Goal: Transaction & Acquisition: Book appointment/travel/reservation

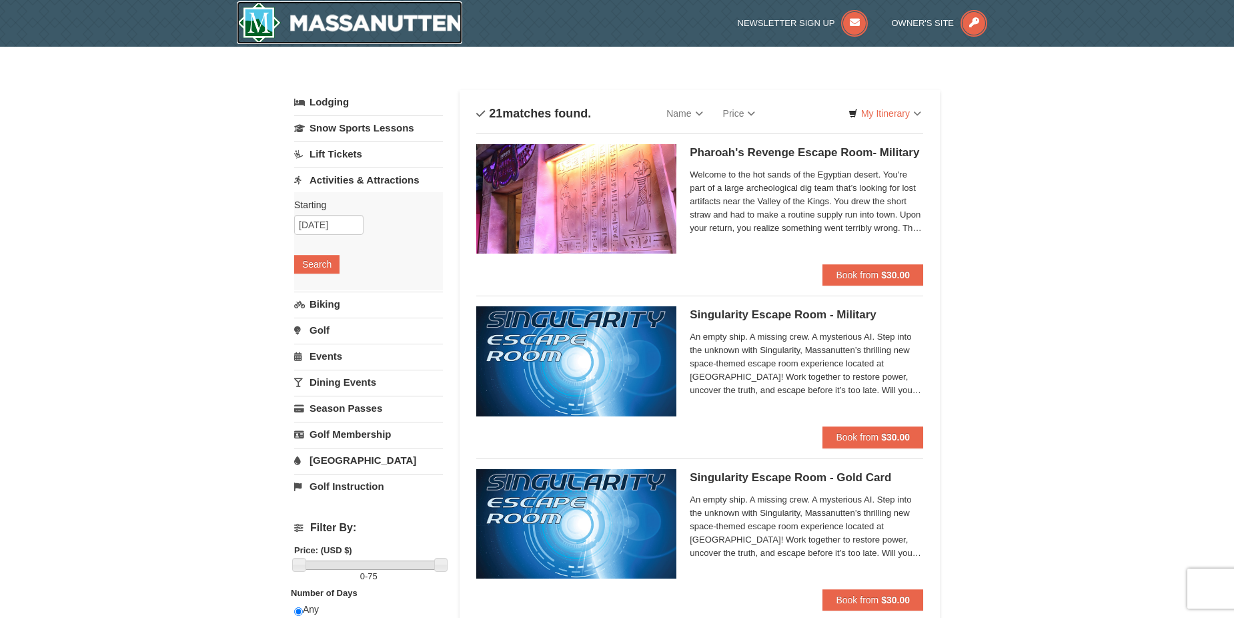
click at [291, 21] on img at bounding box center [349, 22] width 225 height 43
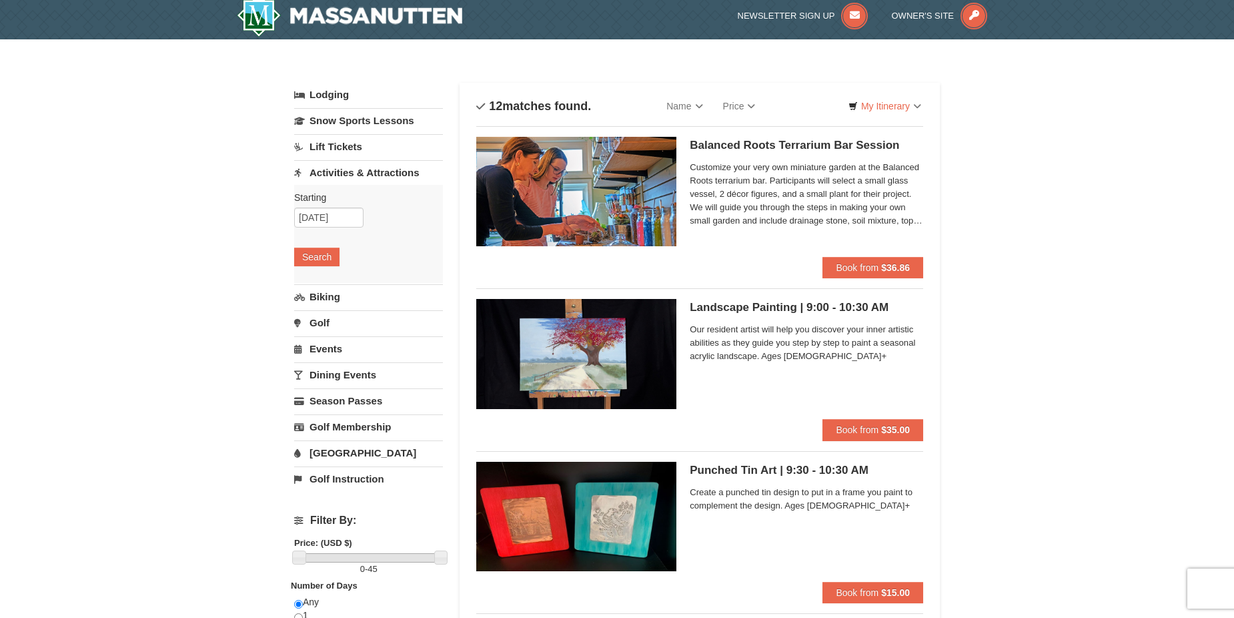
scroll to position [6, 0]
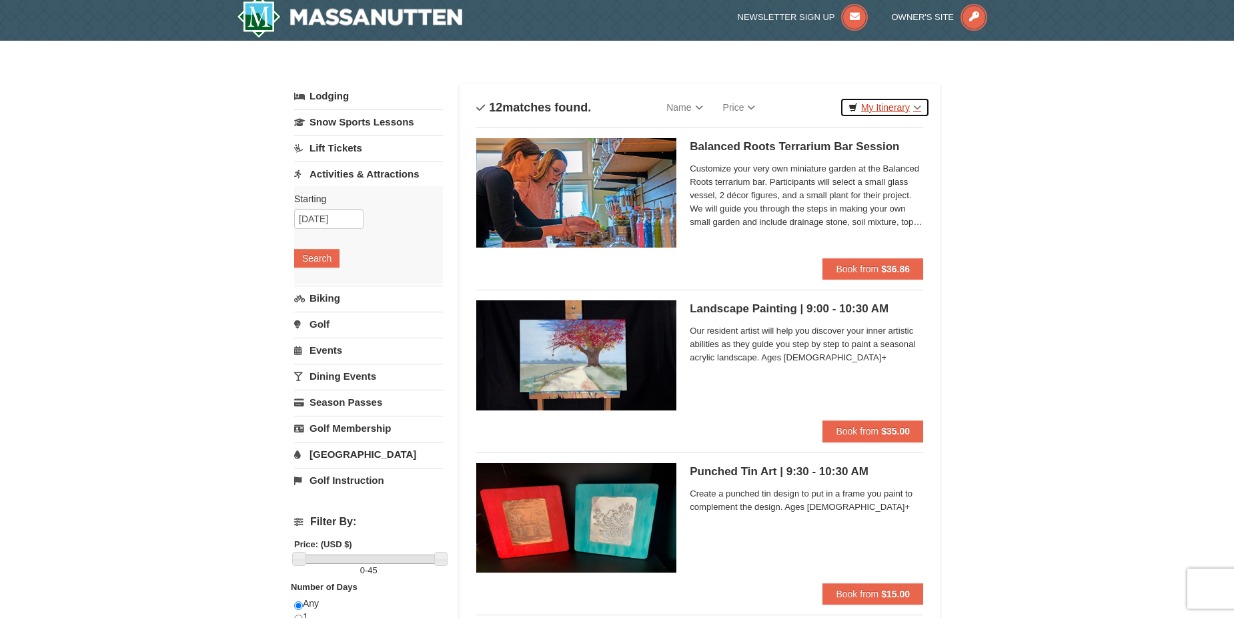
click at [881, 109] on link "My Itinerary" at bounding box center [885, 107] width 90 height 20
click at [321, 253] on button "Search" at bounding box center [316, 258] width 45 height 19
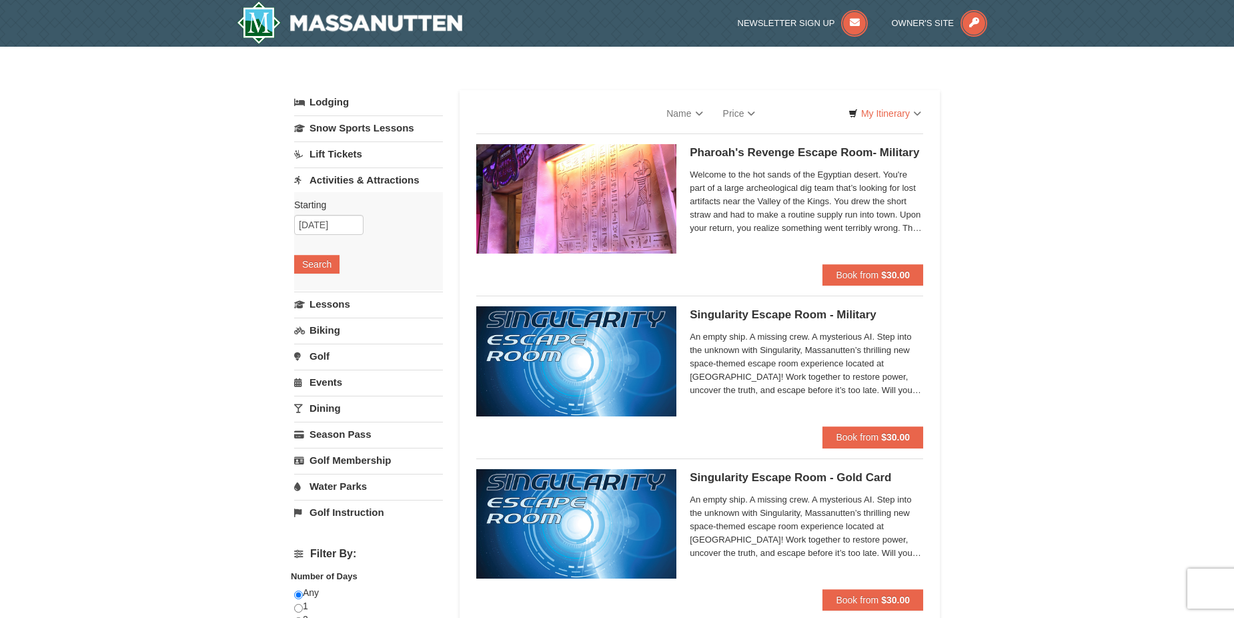
select select "9"
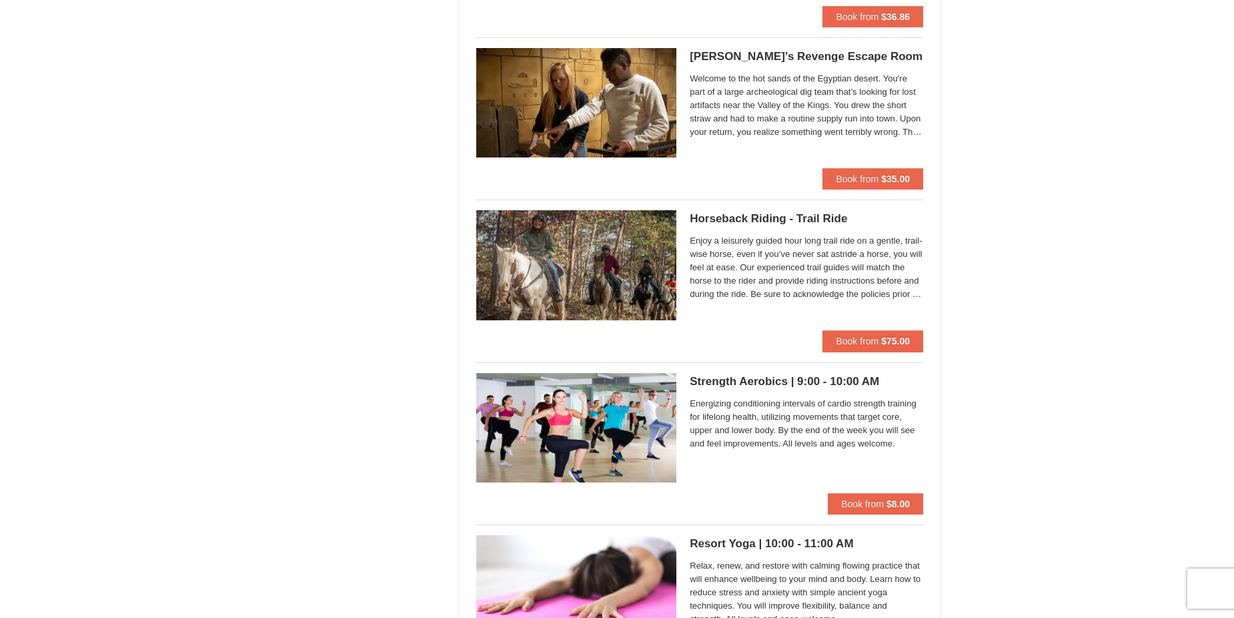
scroll to position [910, 0]
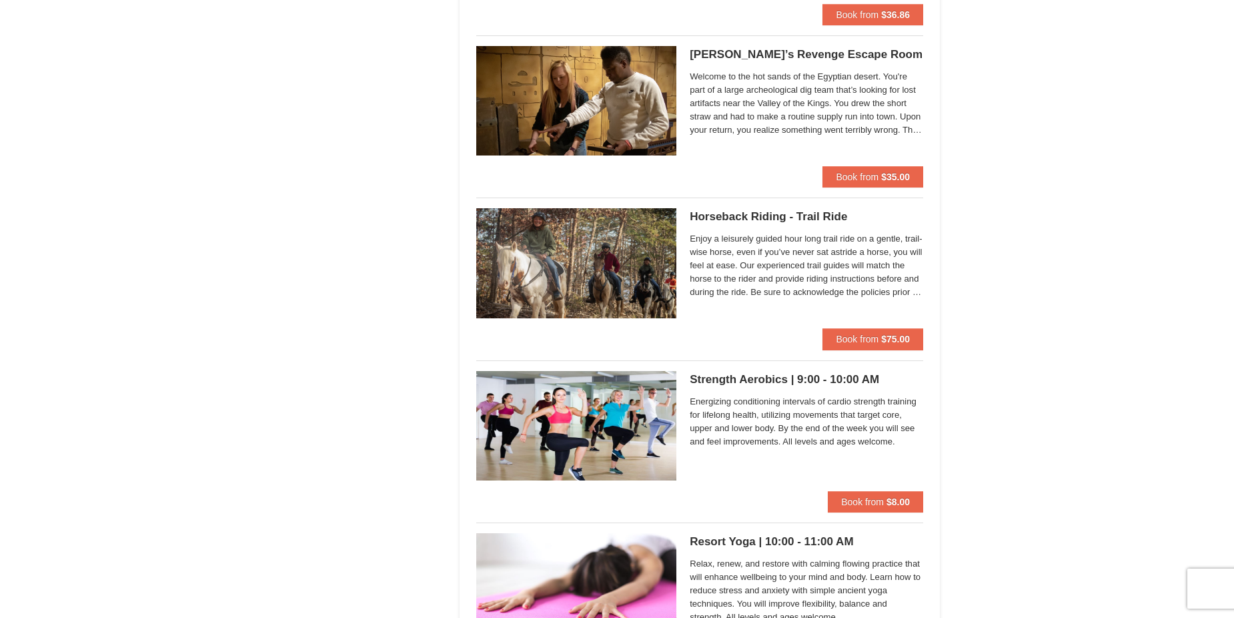
click at [796, 378] on h5 "Strength Aerobics | 9:00 - 10:00 AM Massanutten Health and Wellness" at bounding box center [806, 379] width 233 height 13
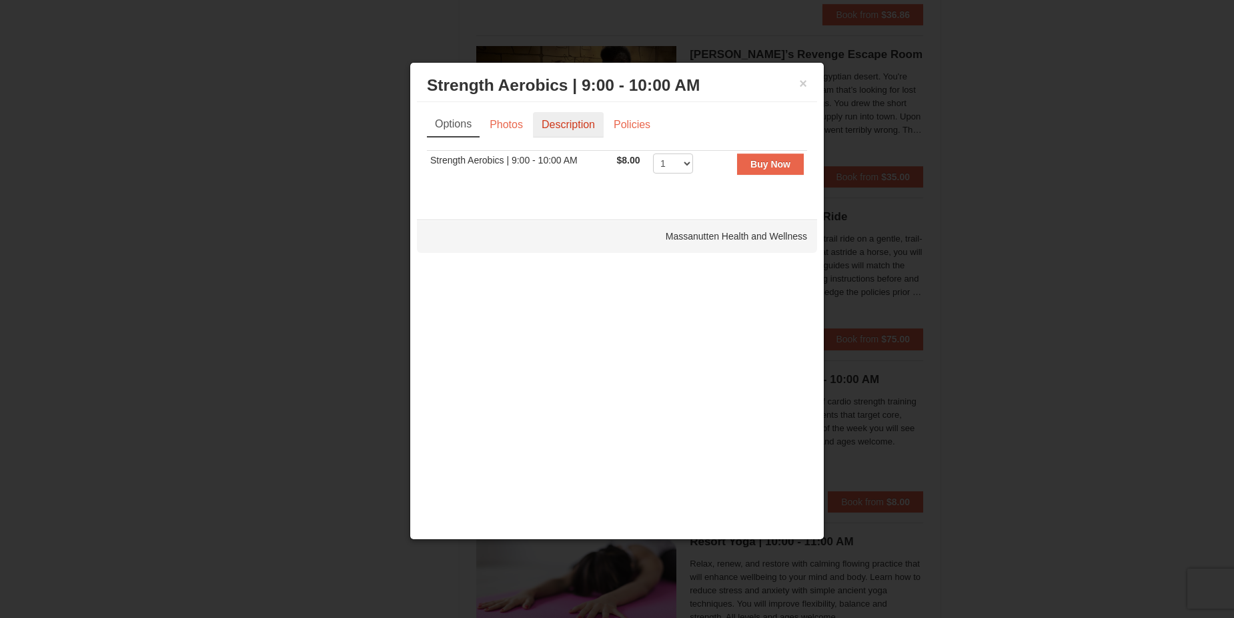
click at [571, 129] on link "Description" at bounding box center [568, 124] width 71 height 25
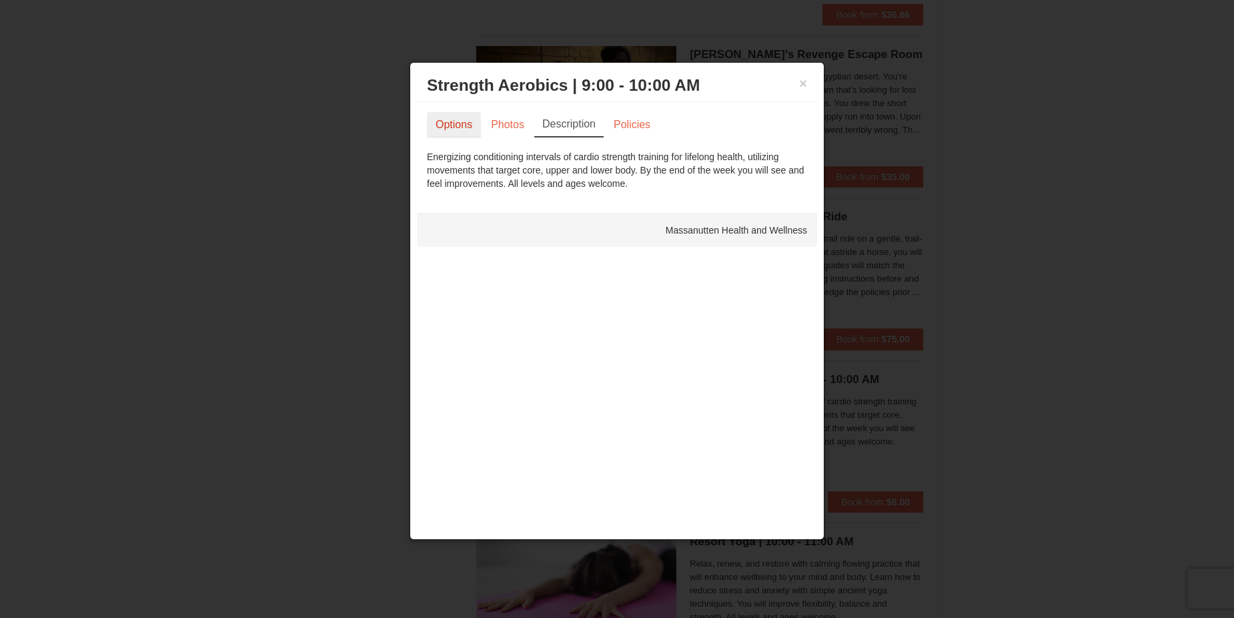
click at [461, 132] on link "Options" at bounding box center [454, 124] width 54 height 25
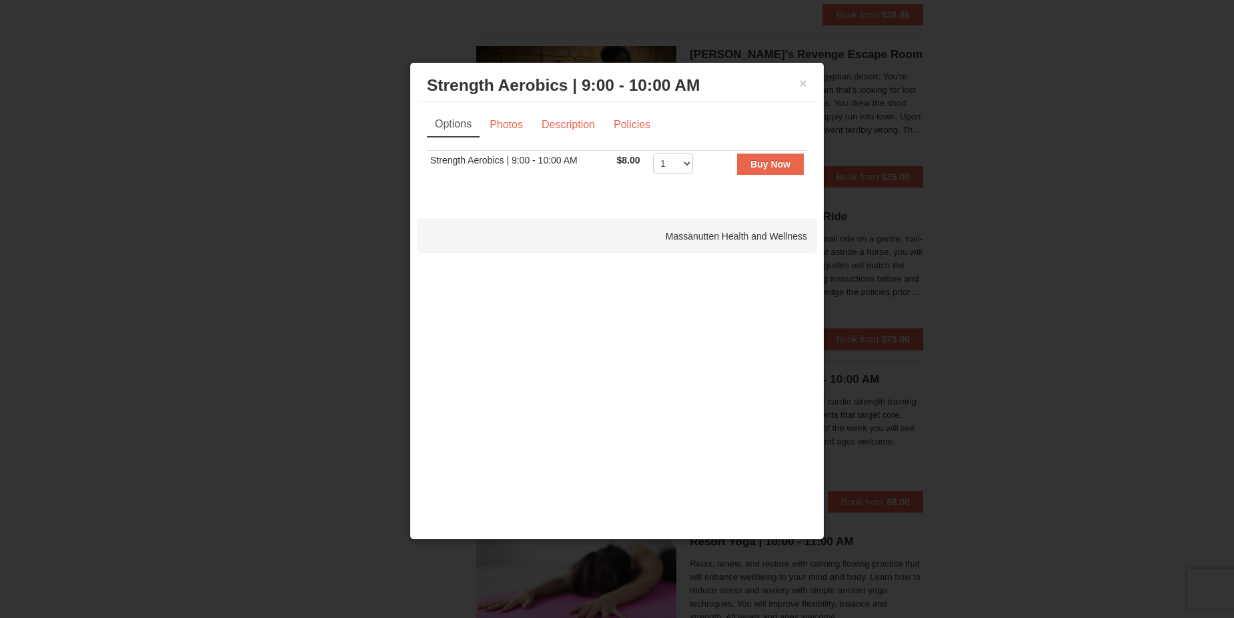
click at [807, 80] on div "× Strength Aerobics | 9:00 - 10:00 AM Massanutten Health and Wellness" at bounding box center [617, 85] width 400 height 33
click at [793, 82] on h3 "Strength Aerobics | 9:00 - 10:00 AM Massanutten Health and Wellness" at bounding box center [617, 85] width 380 height 20
click at [799, 84] on button "×" at bounding box center [803, 83] width 8 height 13
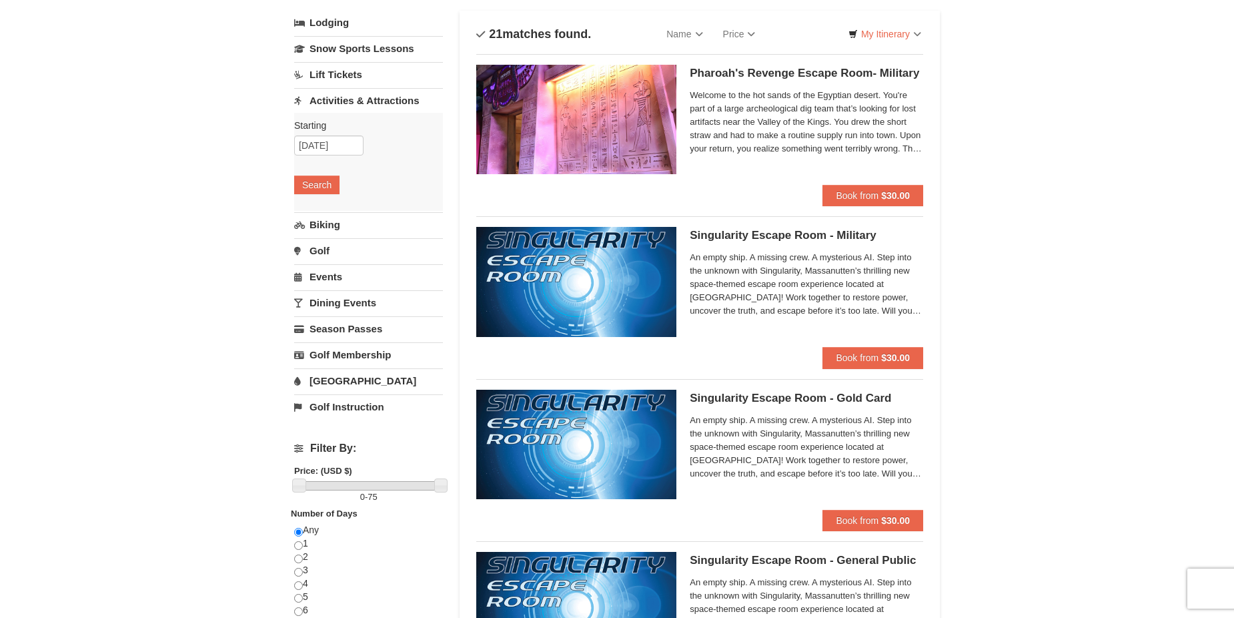
scroll to position [0, 0]
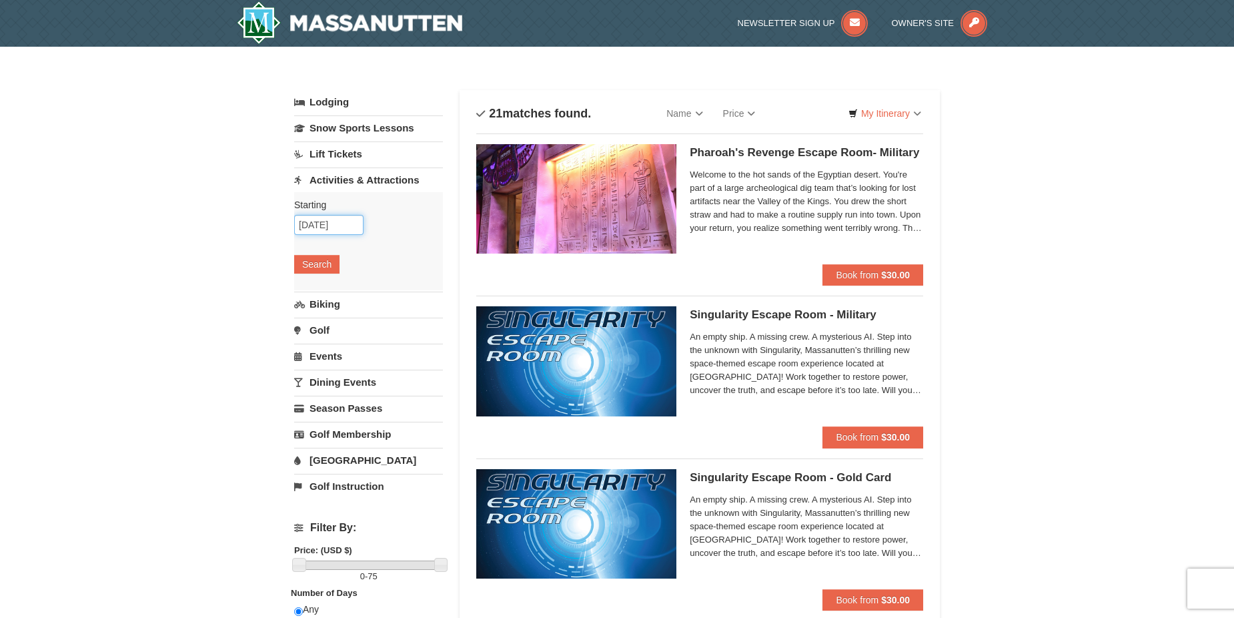
click at [321, 220] on input "[DATE]" at bounding box center [328, 225] width 69 height 20
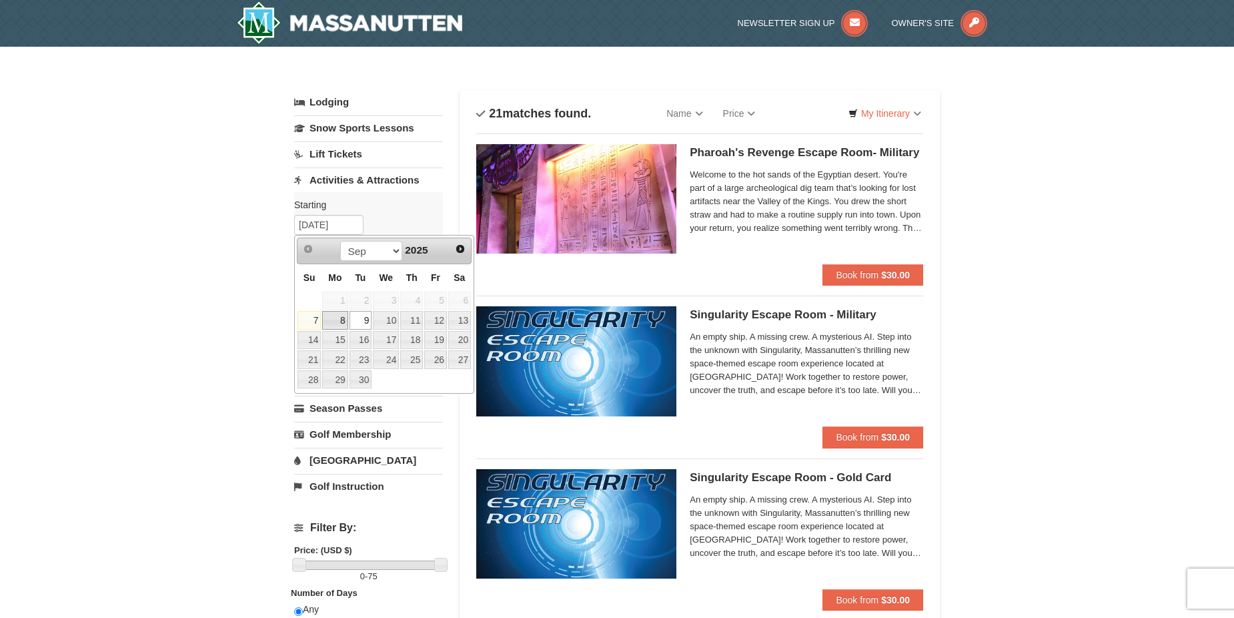
click at [344, 318] on link "8" at bounding box center [334, 320] width 25 height 19
type input "[DATE]"
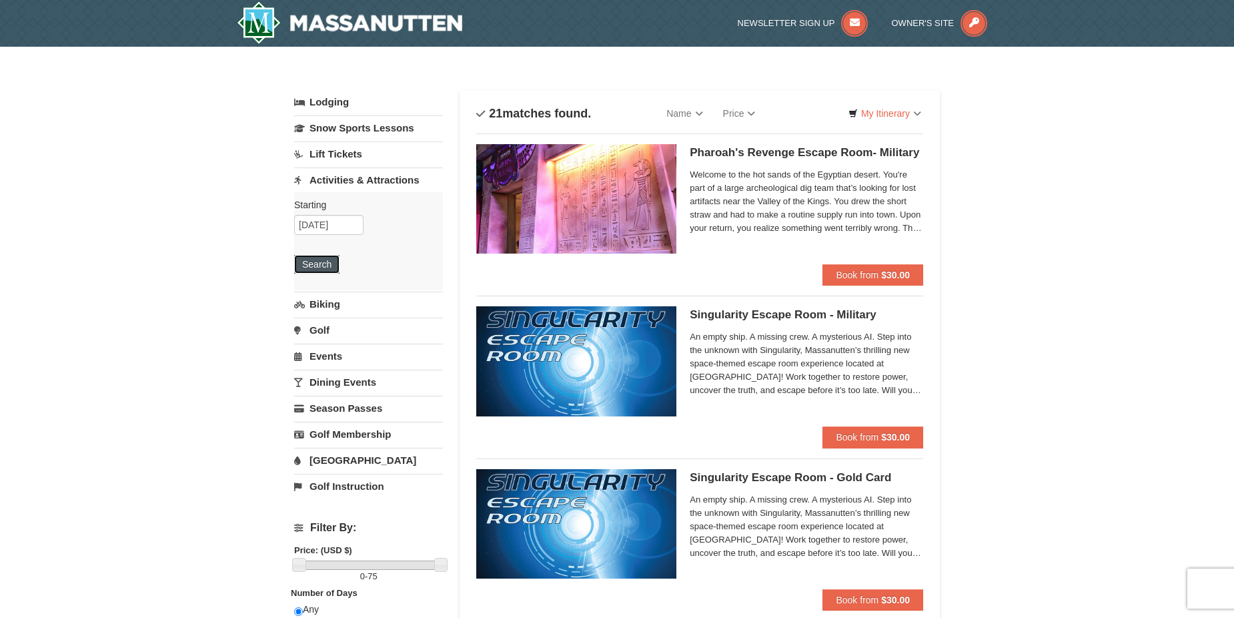
click at [309, 269] on button "Search" at bounding box center [316, 264] width 45 height 19
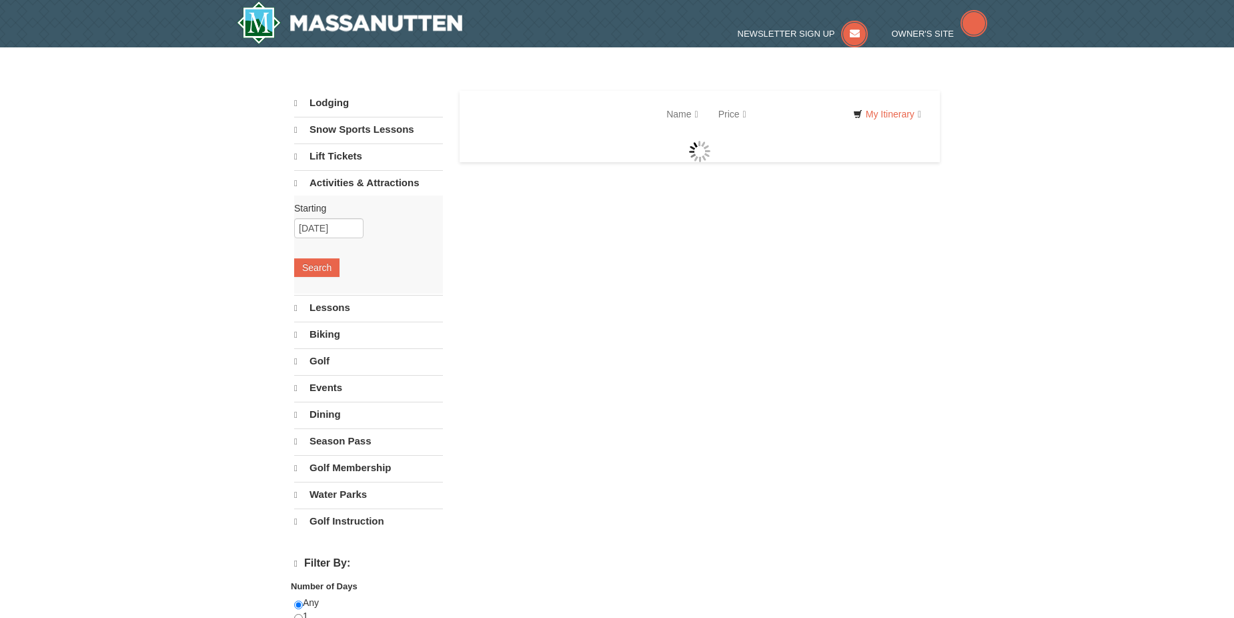
select select "9"
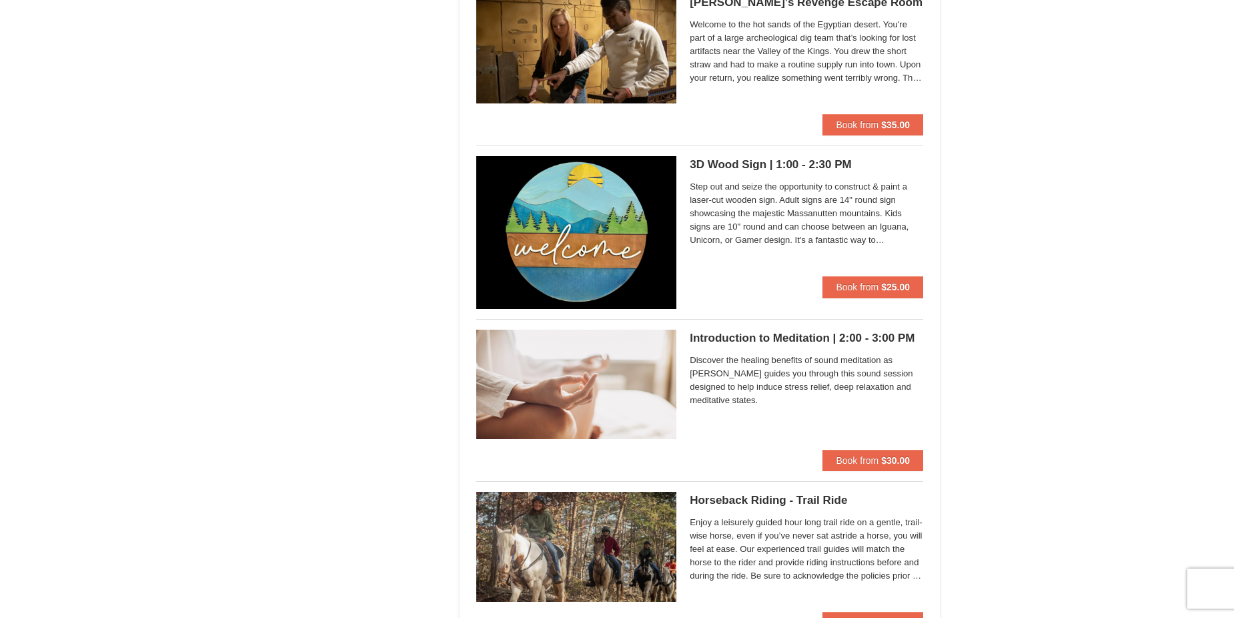
scroll to position [963, 0]
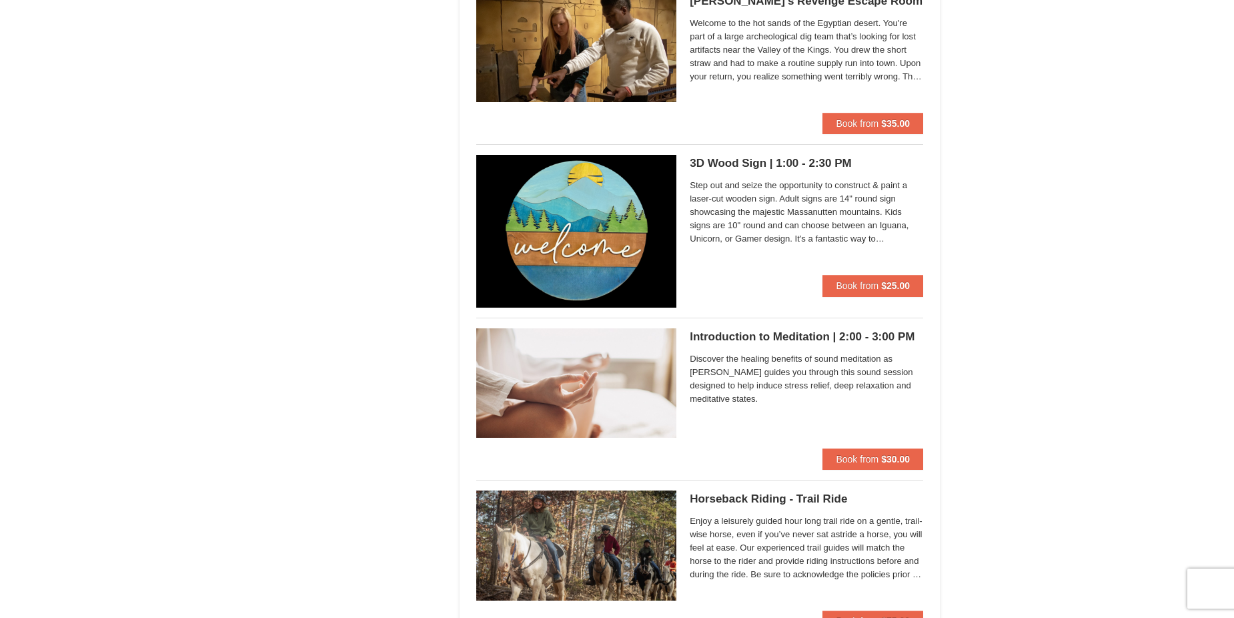
click at [607, 243] on img at bounding box center [576, 231] width 200 height 153
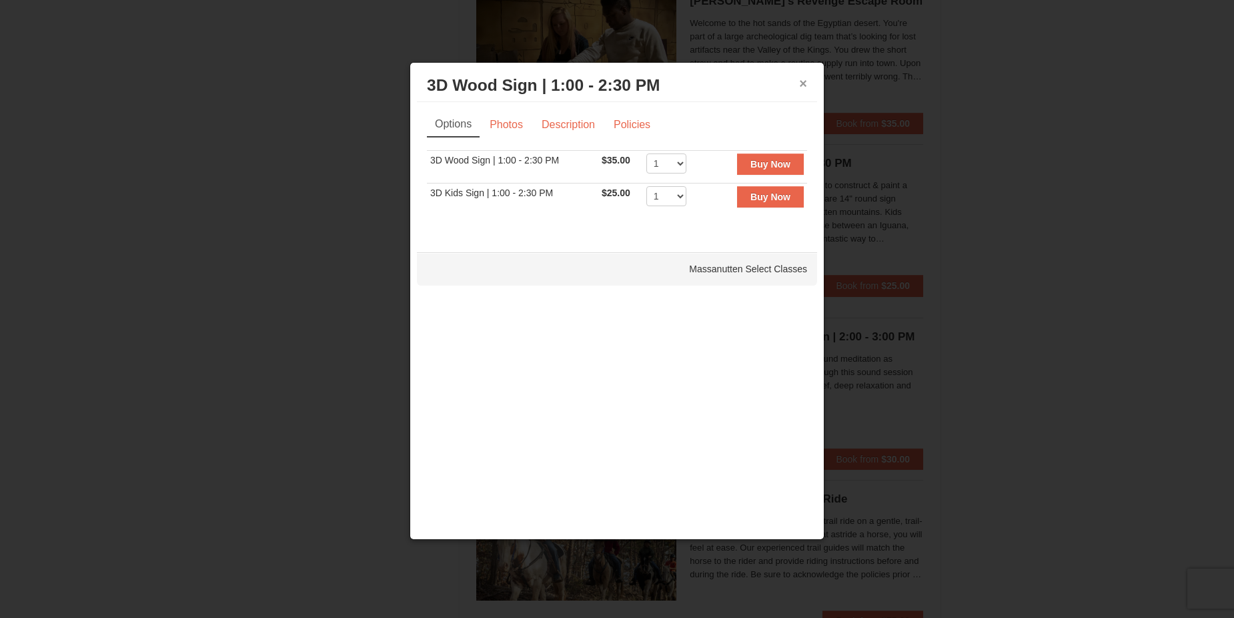
click at [804, 82] on button "×" at bounding box center [803, 83] width 8 height 13
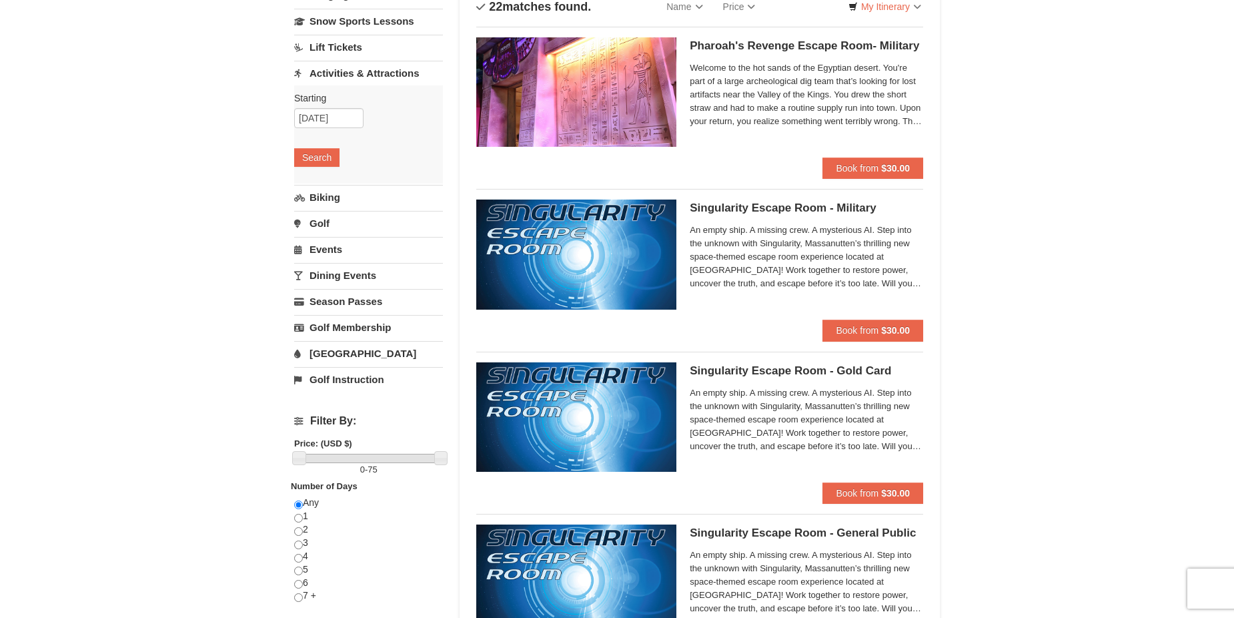
scroll to position [0, 0]
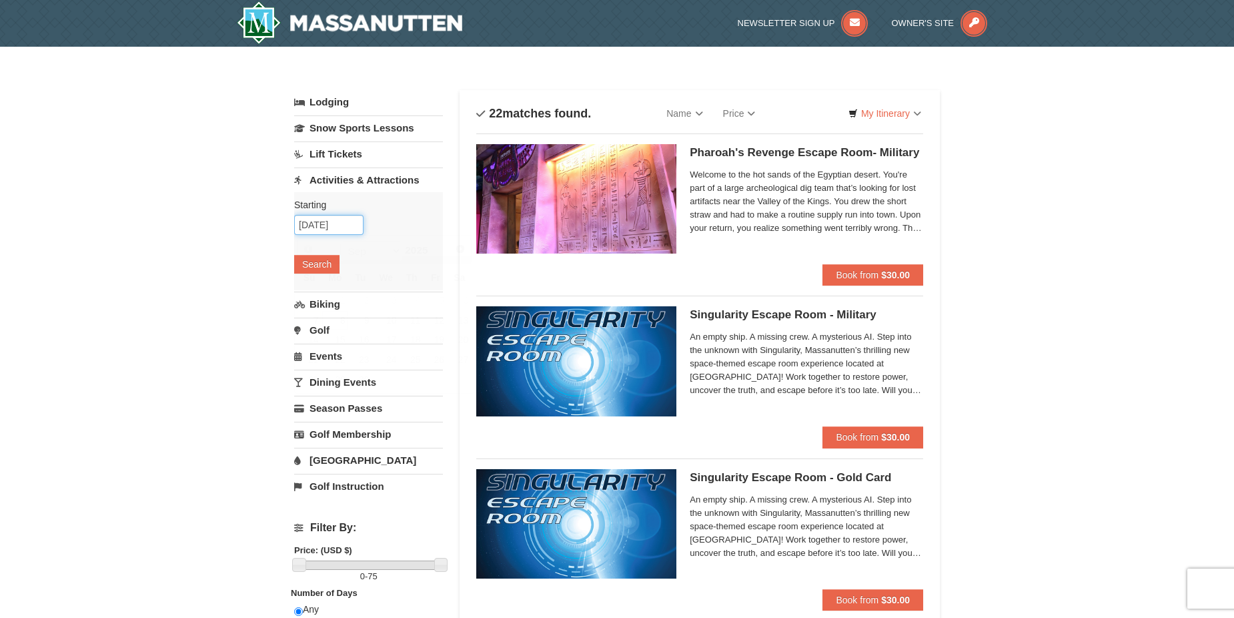
click at [336, 222] on input "[DATE]" at bounding box center [328, 225] width 69 height 20
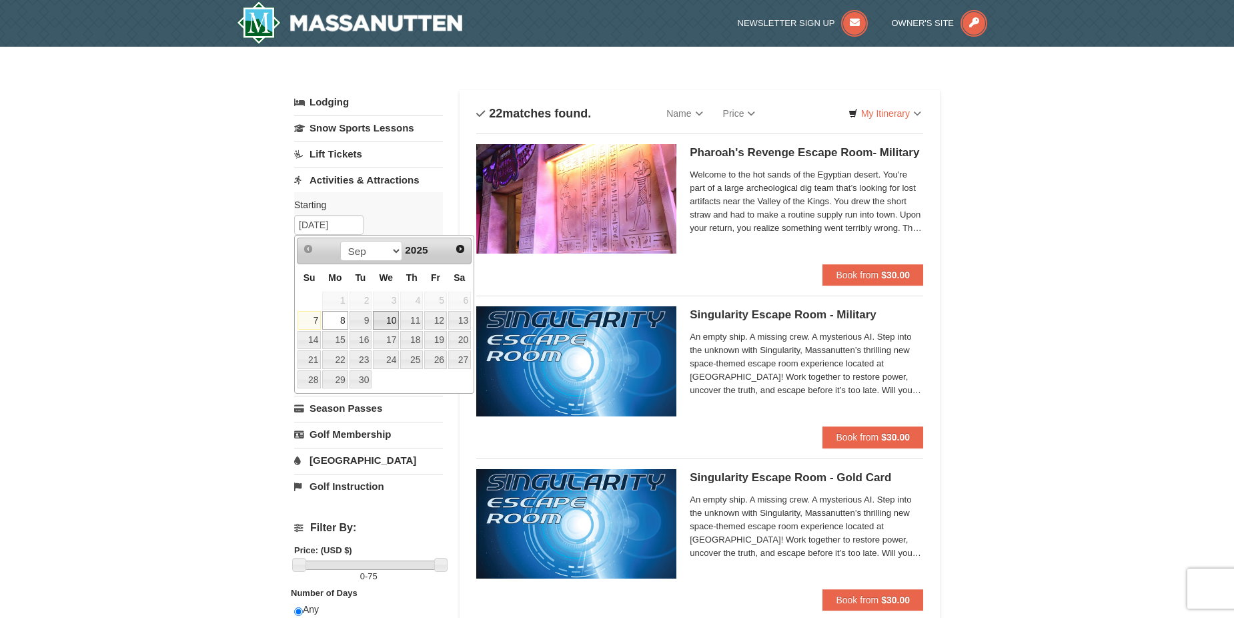
click at [388, 315] on link "10" at bounding box center [386, 320] width 26 height 19
type input "[DATE]"
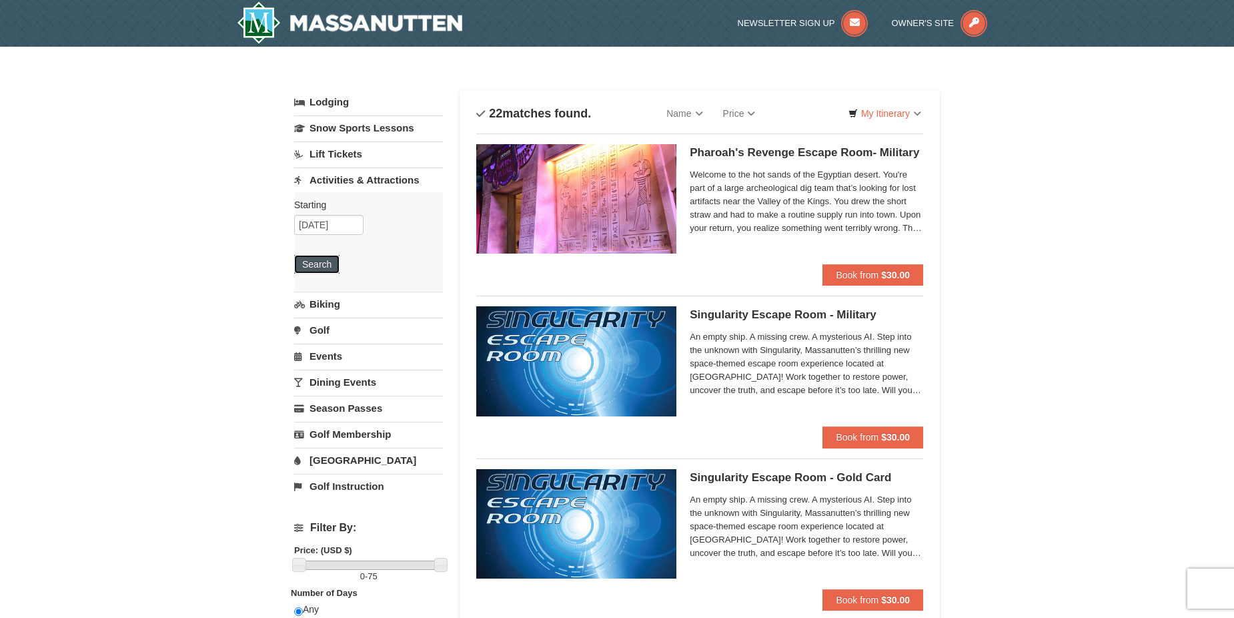
click at [323, 265] on button "Search" at bounding box center [316, 264] width 45 height 19
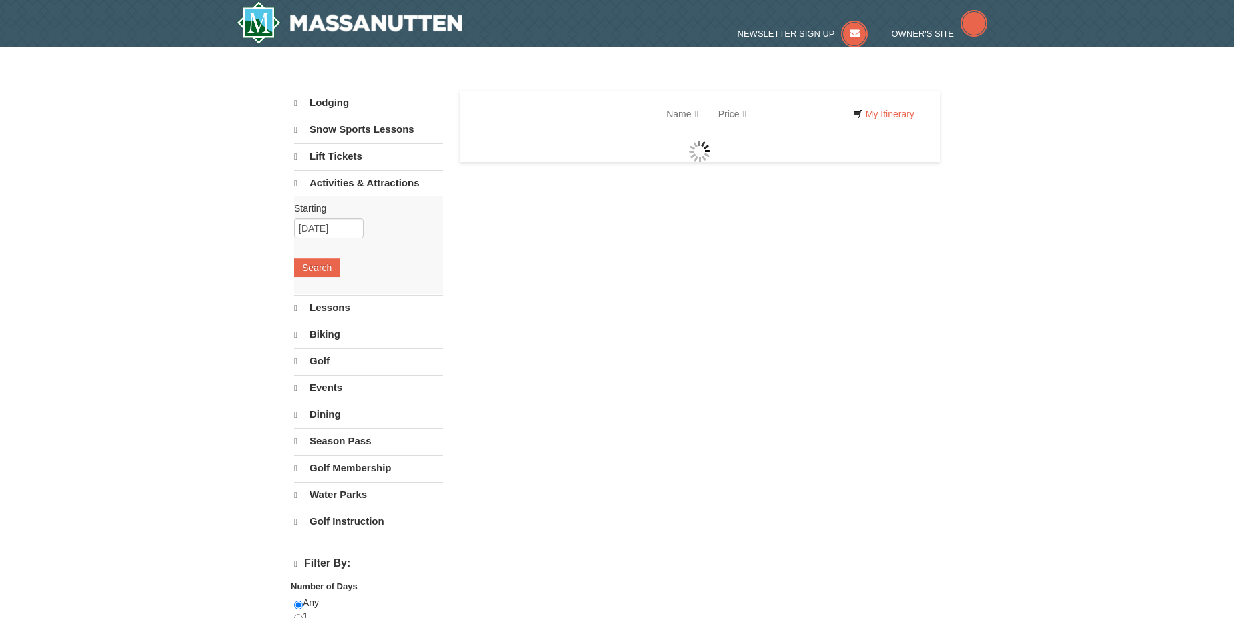
select select "9"
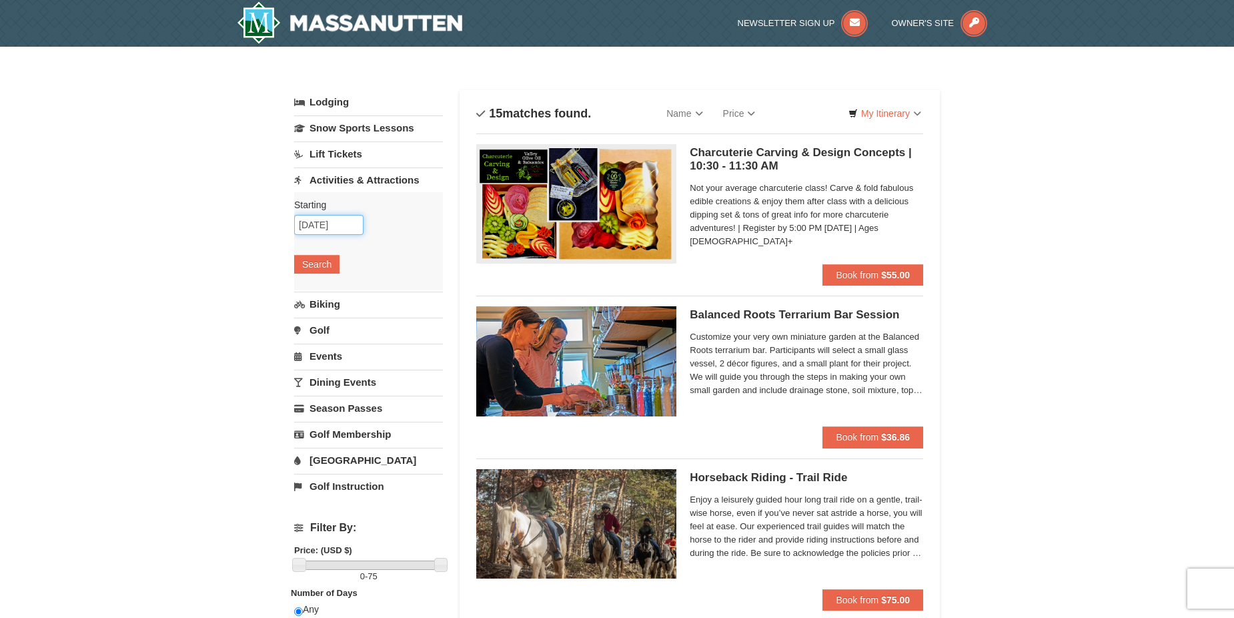
click at [331, 229] on input "[DATE]" at bounding box center [328, 225] width 69 height 20
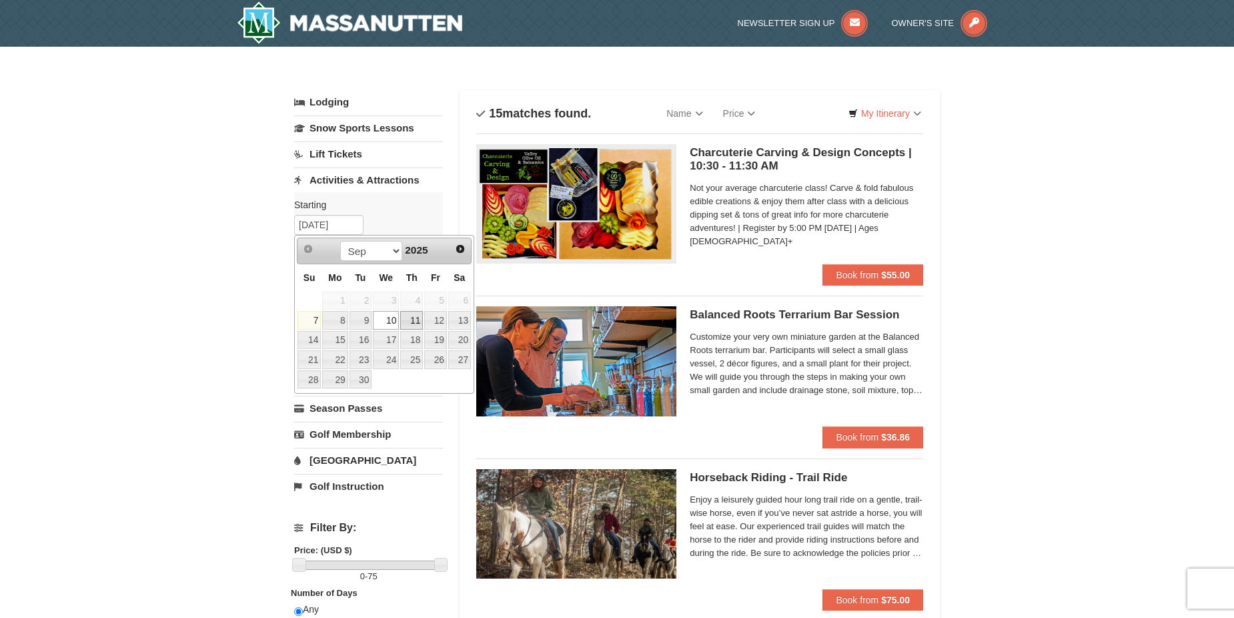
click at [418, 319] on link "11" at bounding box center [411, 320] width 23 height 19
type input "09/11/2025"
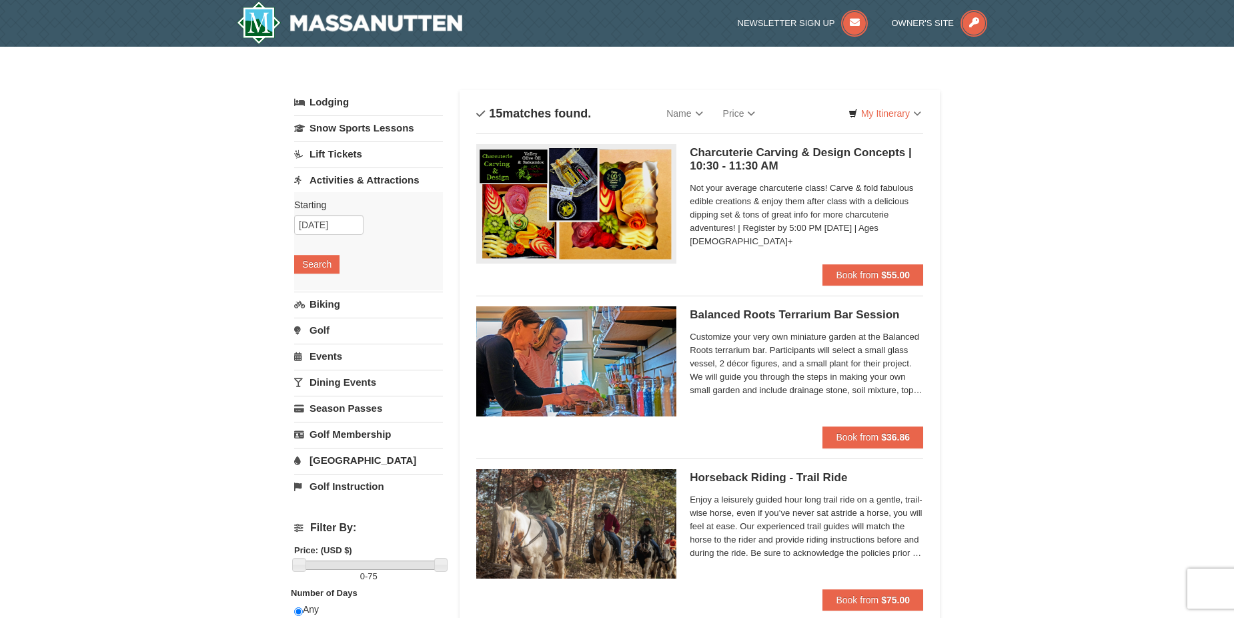
click at [325, 252] on div "Starting Please format dates MM/DD/YYYY Please format dates MM/DD/YYYY 09/11/20…" at bounding box center [368, 241] width 149 height 98
click at [329, 259] on button "Search" at bounding box center [316, 264] width 45 height 19
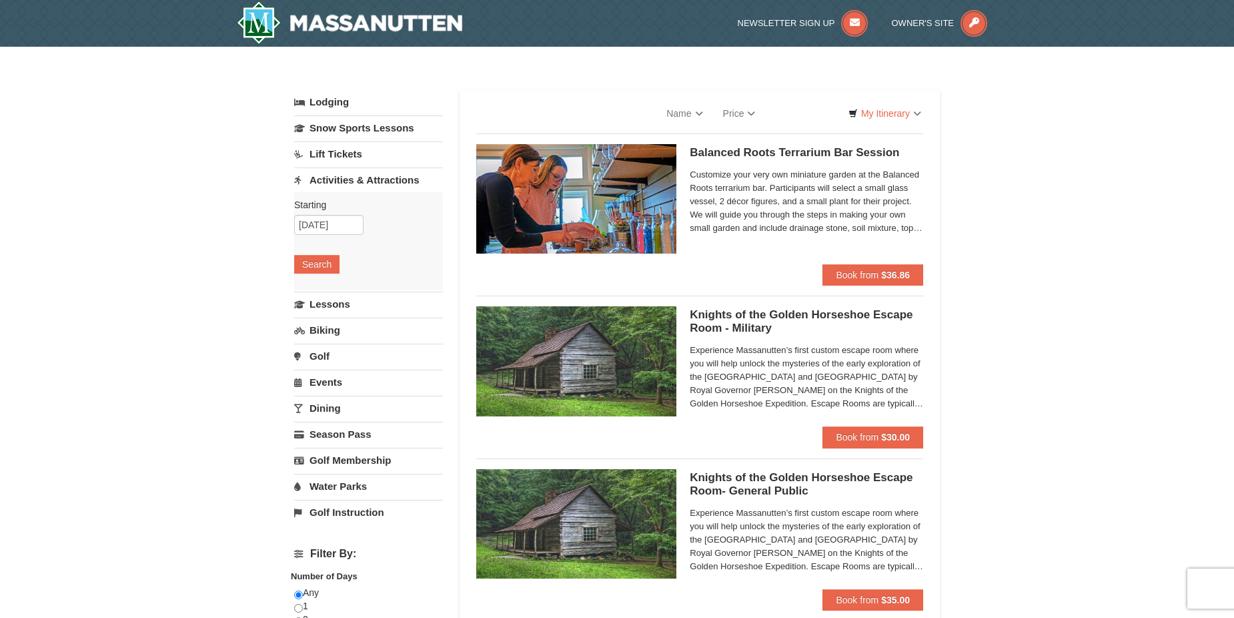
select select "9"
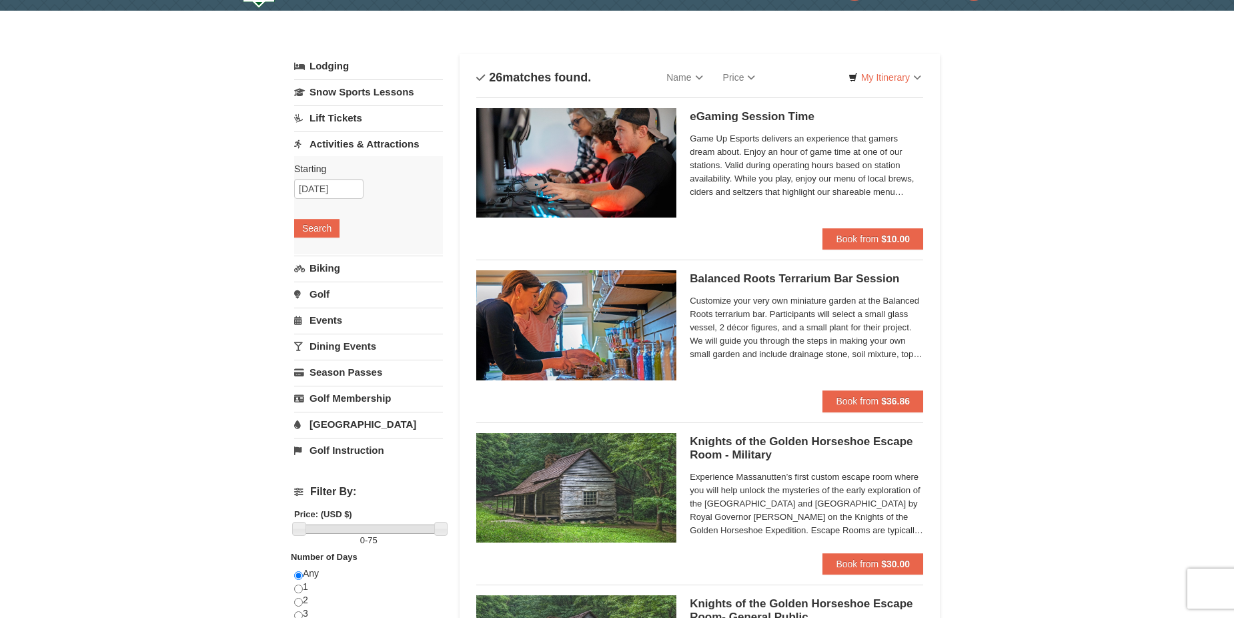
scroll to position [34, 0]
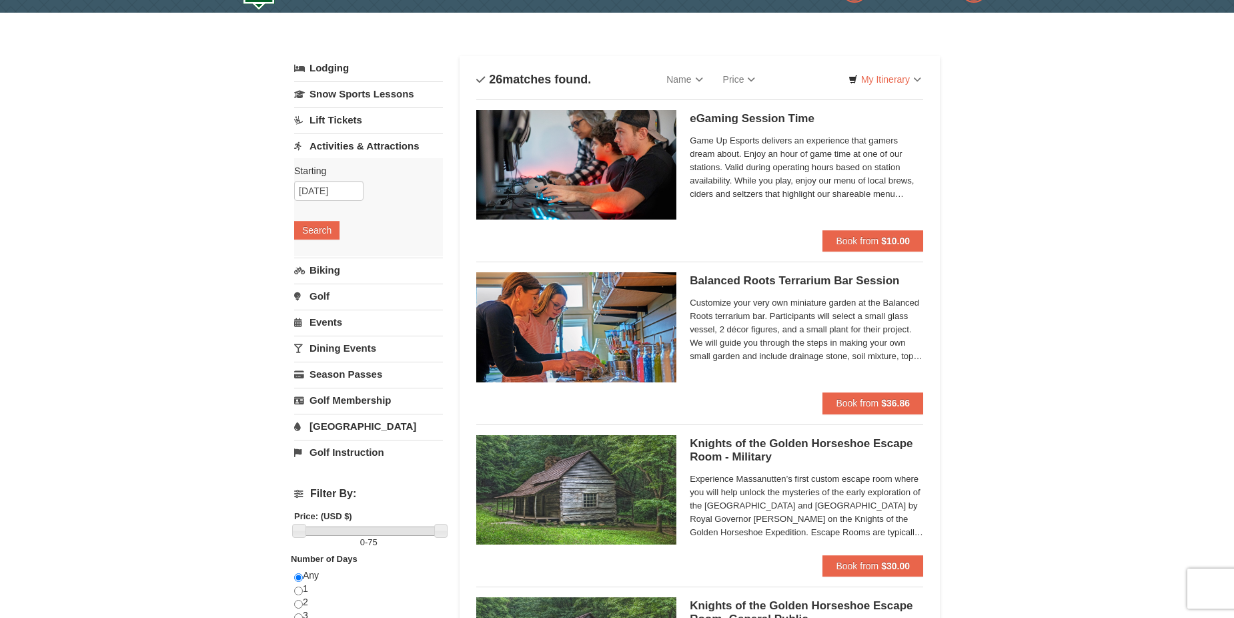
click at [624, 162] on img at bounding box center [576, 164] width 200 height 109
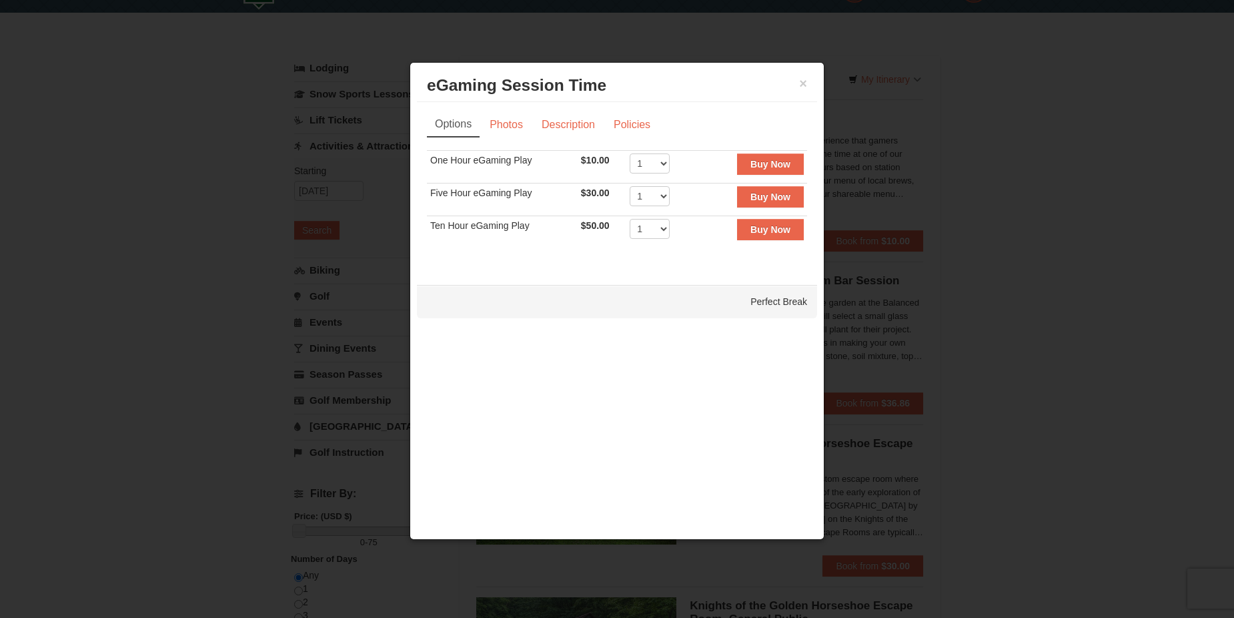
click at [513, 111] on div "Options Photos Description Policies Sorry, no matches found. Please remove some…" at bounding box center [617, 186] width 400 height 169
click at [508, 112] on link "Photos" at bounding box center [506, 124] width 51 height 25
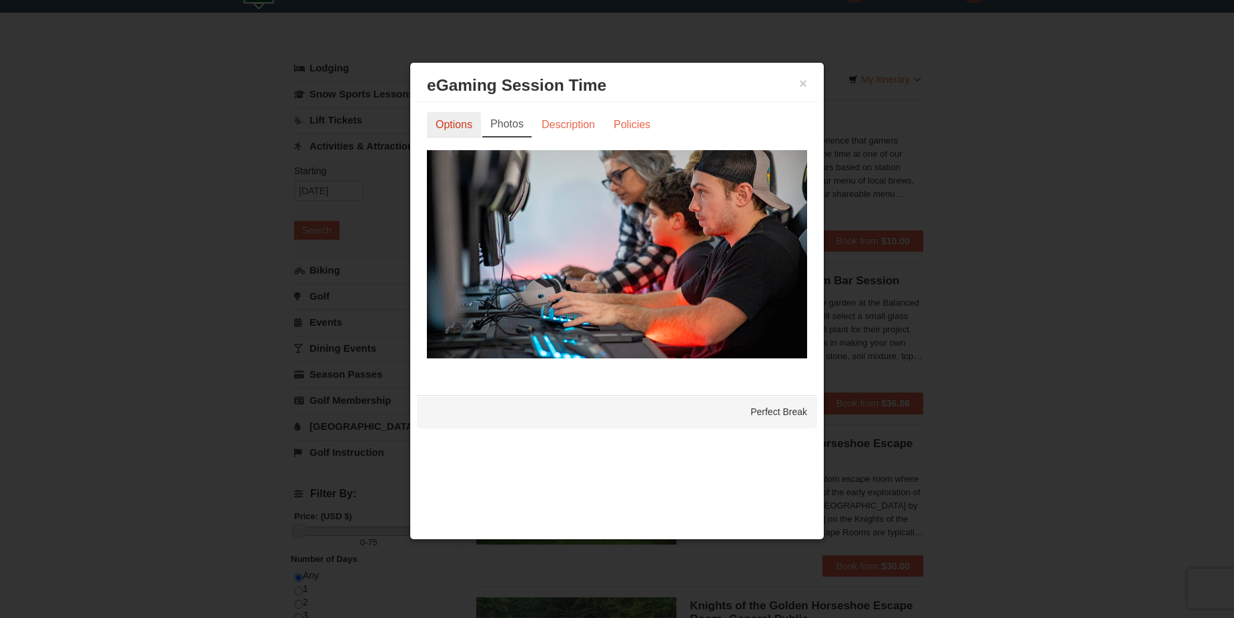
click at [455, 133] on link "Options" at bounding box center [454, 124] width 54 height 25
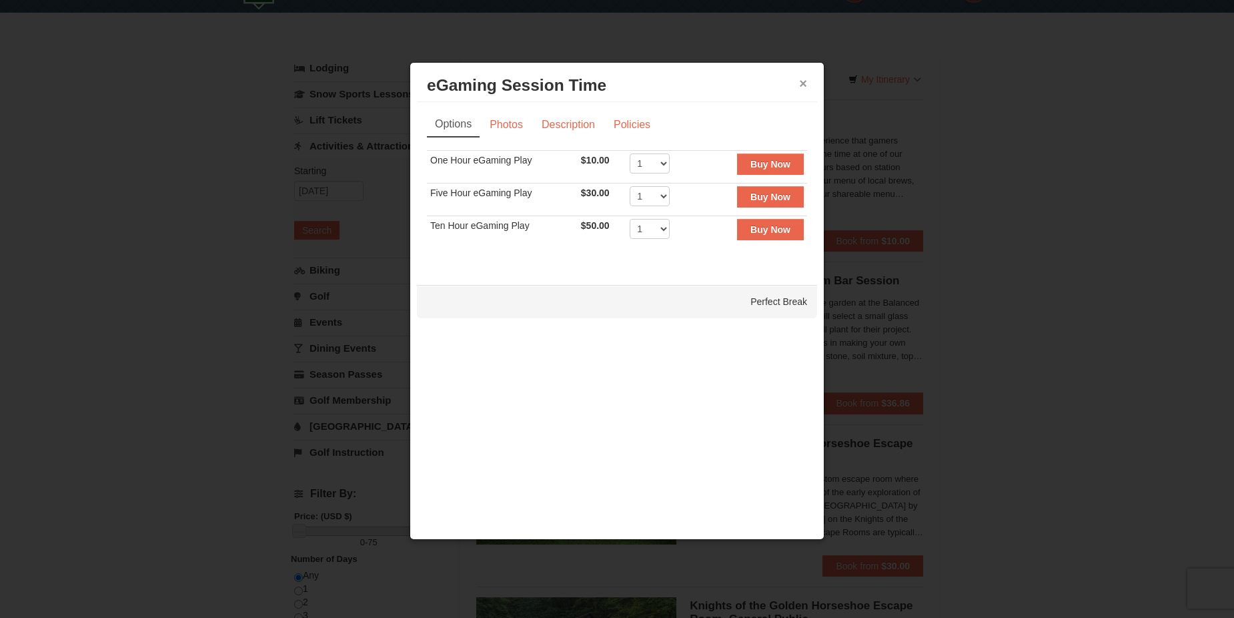
click at [803, 88] on button "×" at bounding box center [803, 83] width 8 height 13
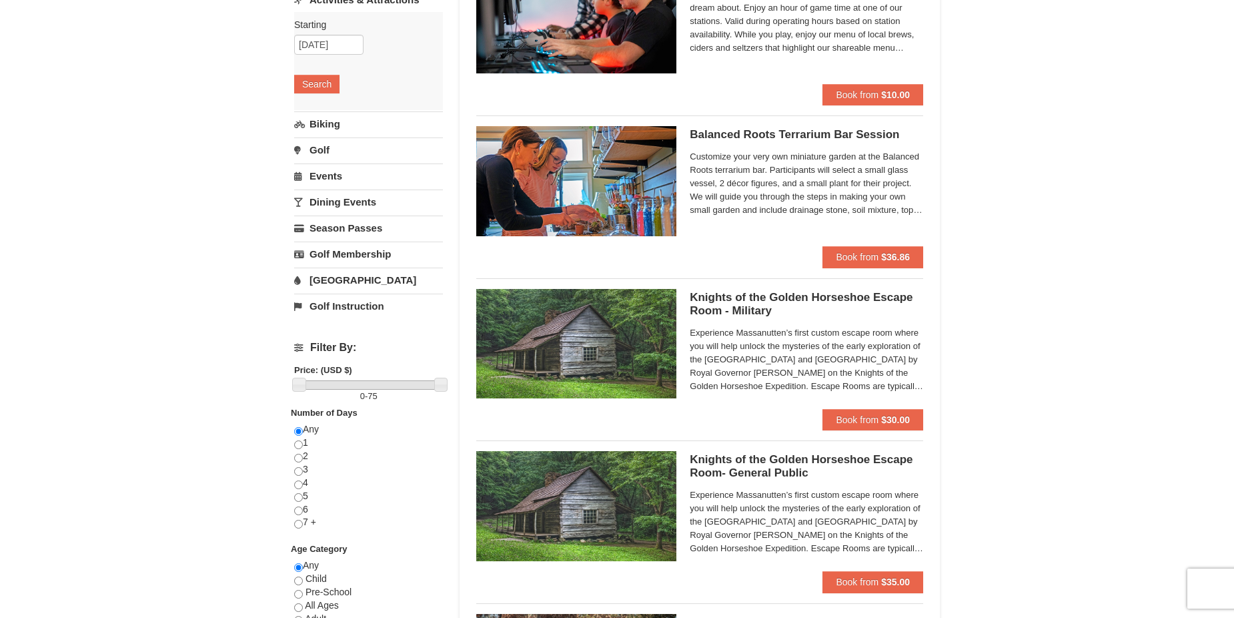
scroll to position [0, 0]
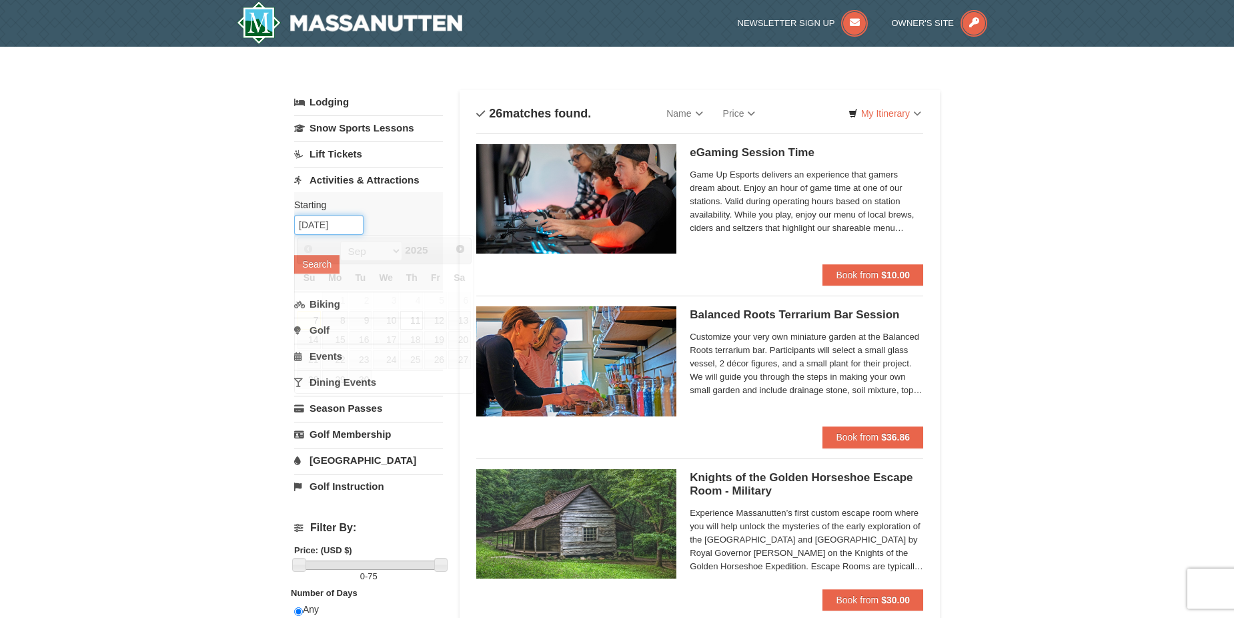
click at [325, 225] on input "09/11/2025" at bounding box center [328, 225] width 69 height 20
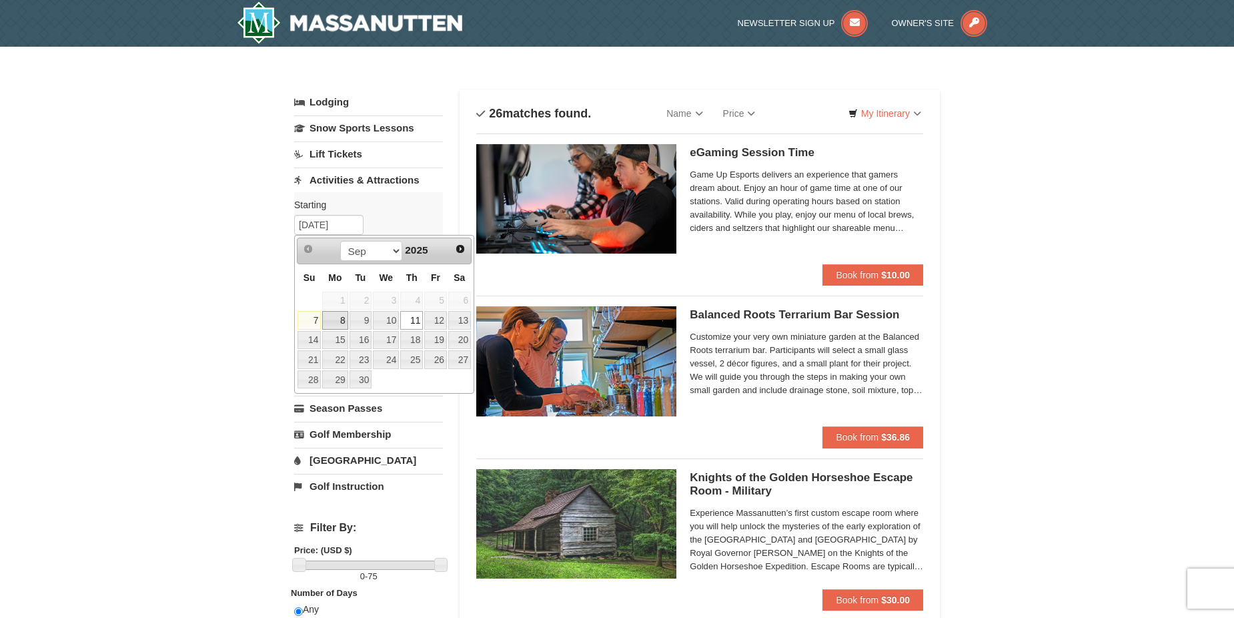
click at [340, 319] on link "8" at bounding box center [334, 320] width 25 height 19
type input "[DATE]"
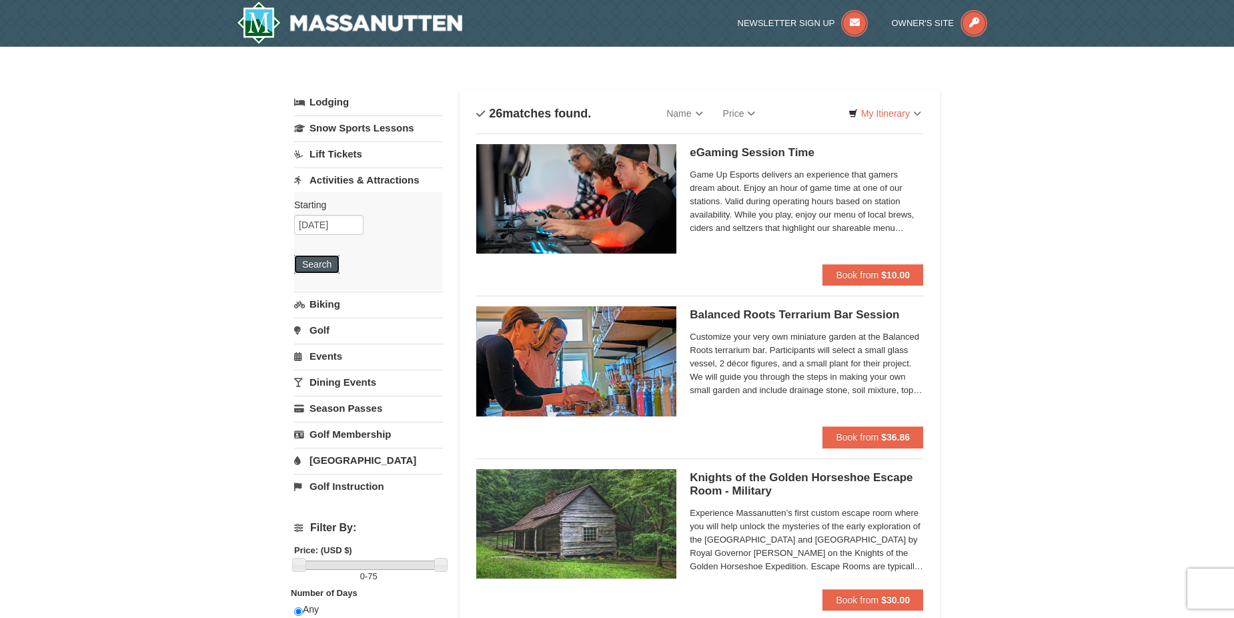
click at [320, 262] on button "Search" at bounding box center [316, 264] width 45 height 19
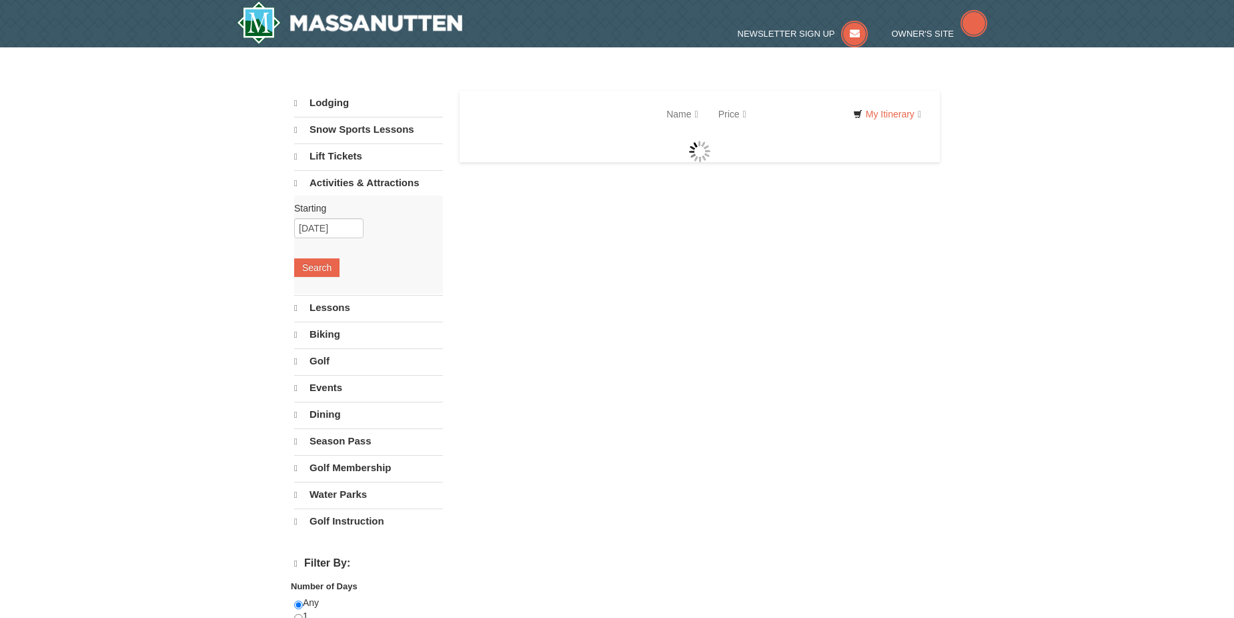
select select "9"
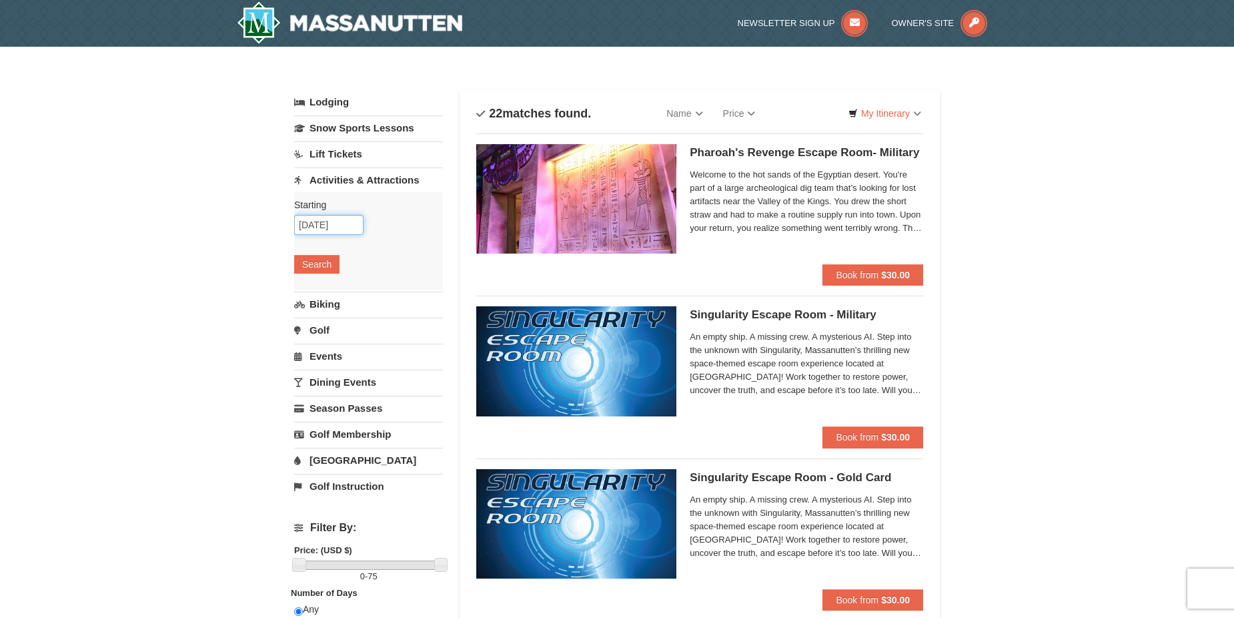
click at [327, 225] on input "[DATE]" at bounding box center [328, 225] width 69 height 20
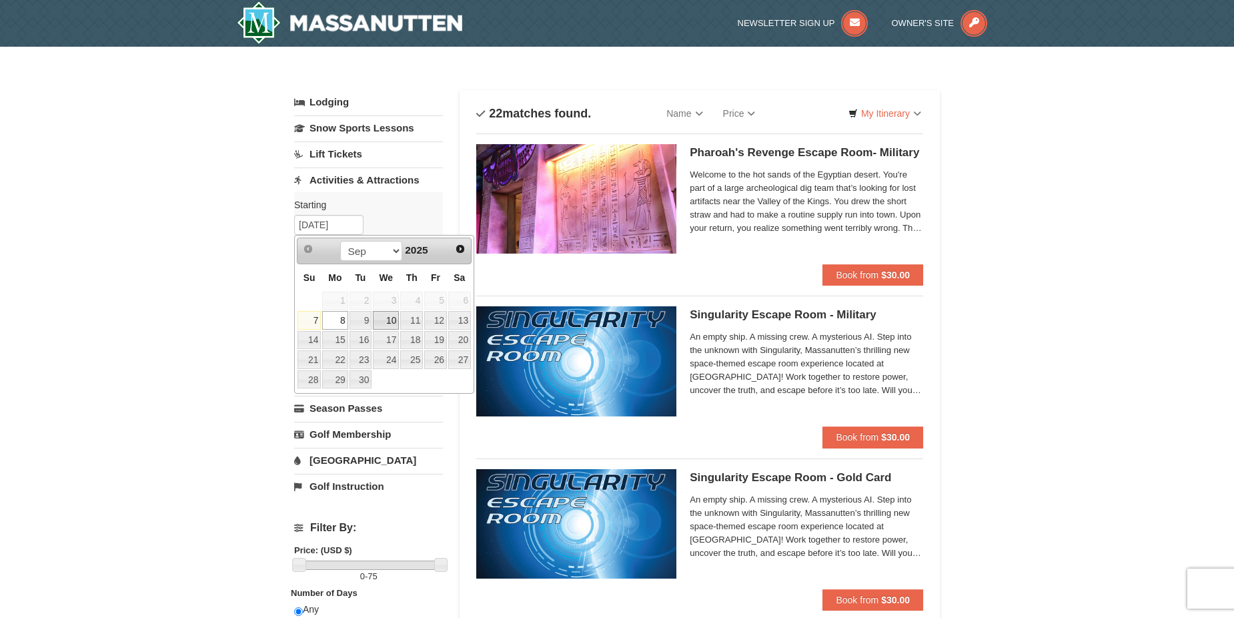
click at [392, 313] on link "10" at bounding box center [386, 320] width 26 height 19
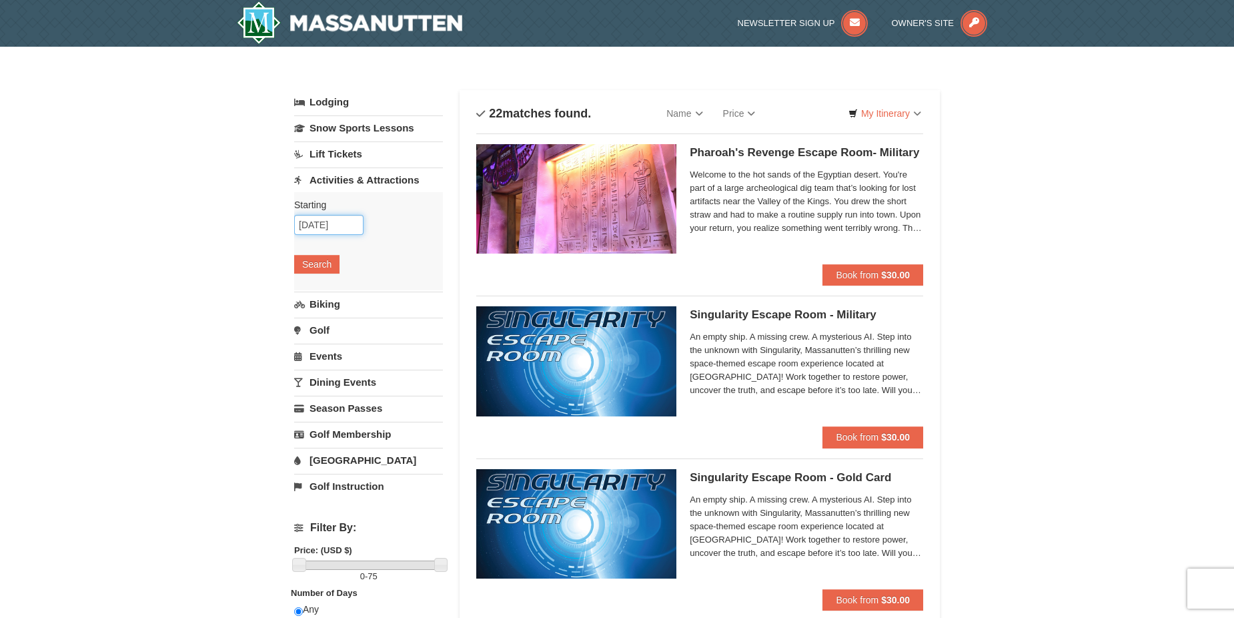
click at [321, 230] on input "[DATE]" at bounding box center [328, 225] width 69 height 20
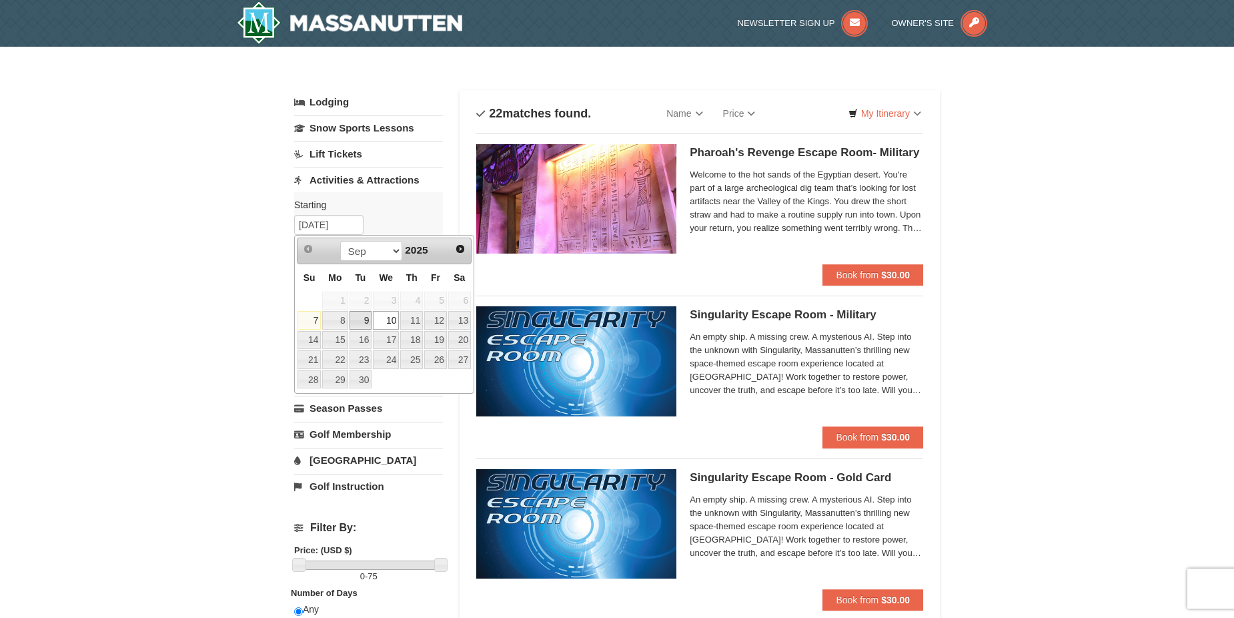
click at [367, 323] on link "9" at bounding box center [360, 320] width 23 height 19
type input "[DATE]"
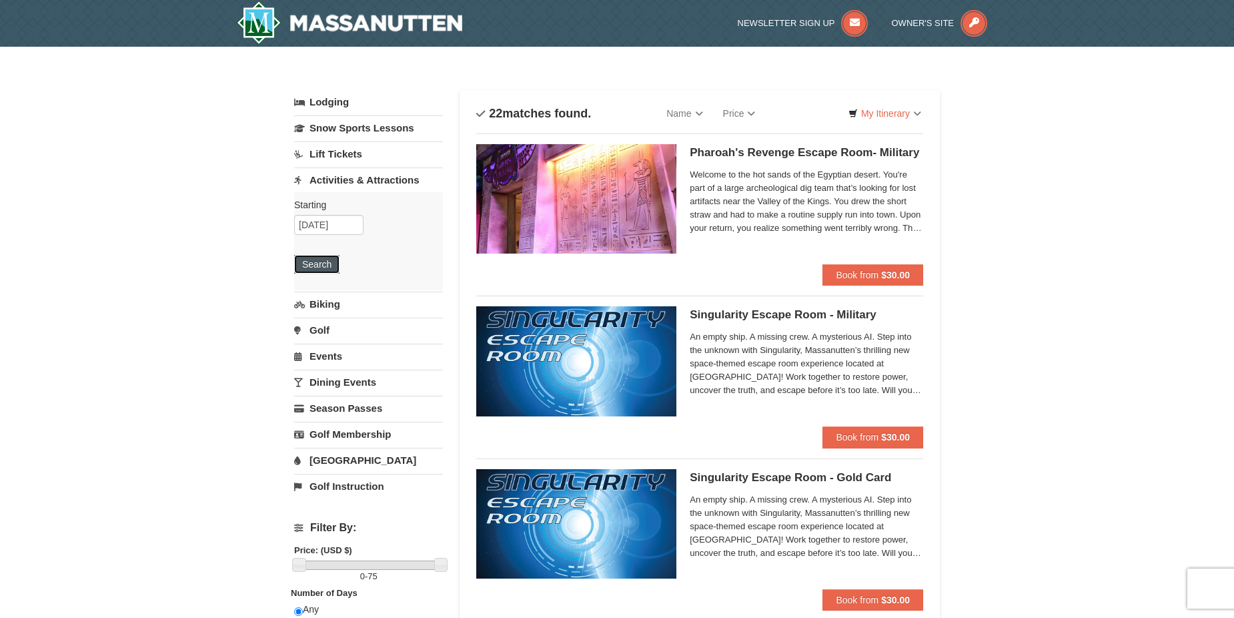
click at [316, 263] on button "Search" at bounding box center [316, 264] width 45 height 19
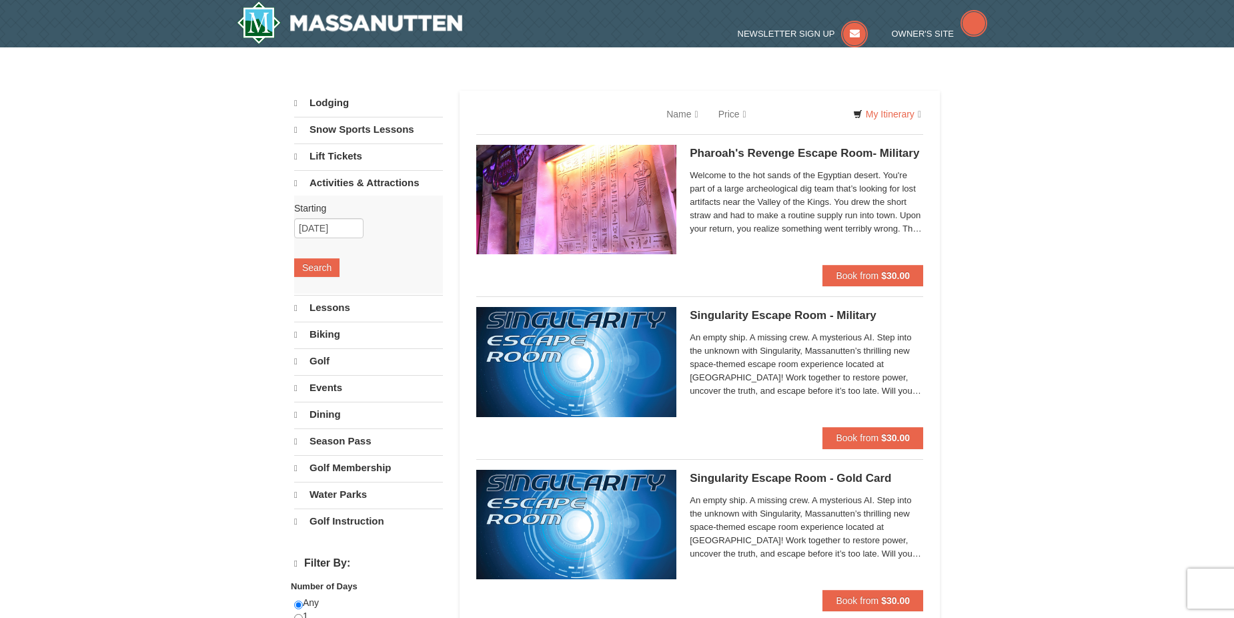
select select "9"
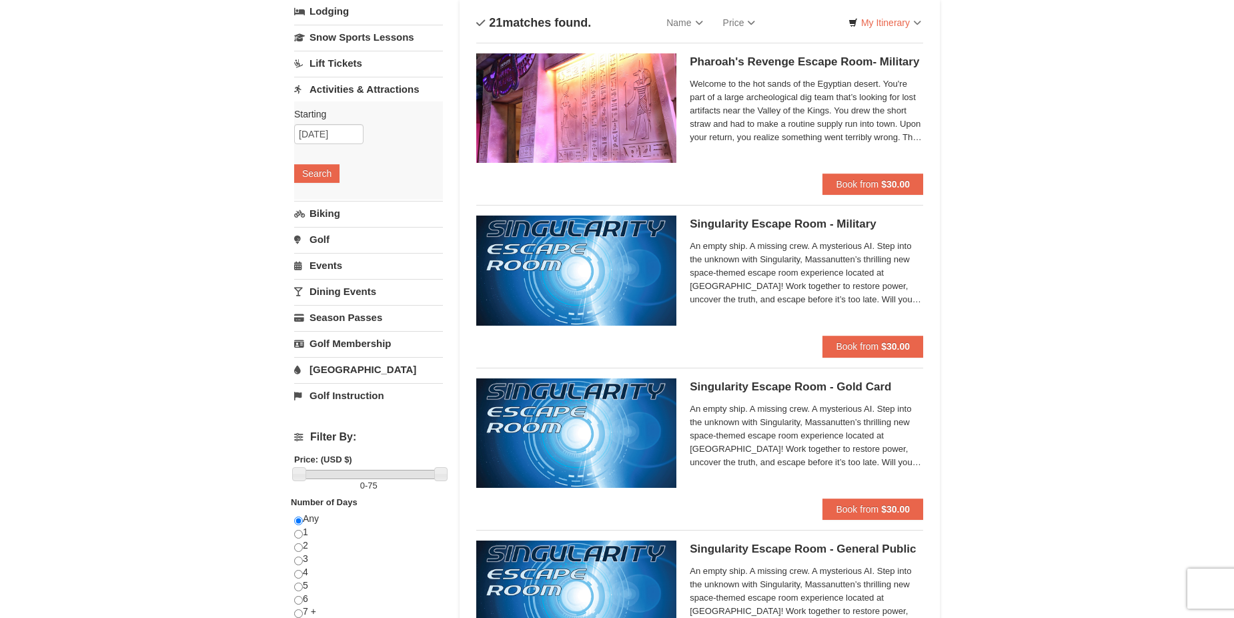
scroll to position [87, 0]
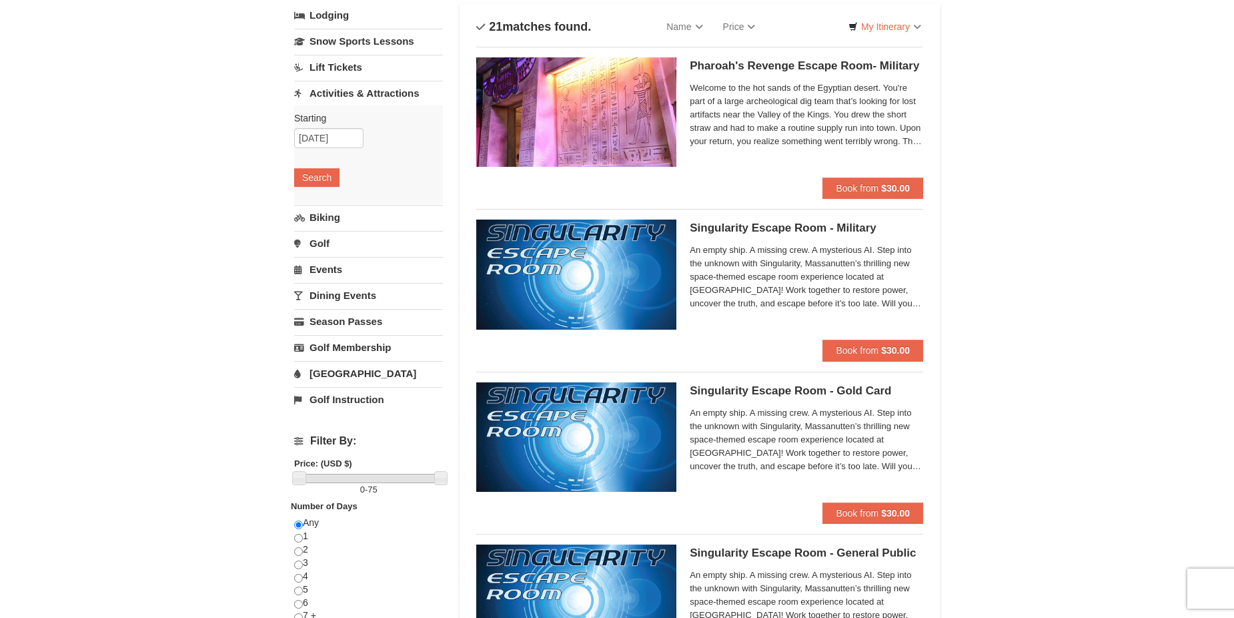
click at [340, 371] on link "[GEOGRAPHIC_DATA]" at bounding box center [368, 373] width 149 height 25
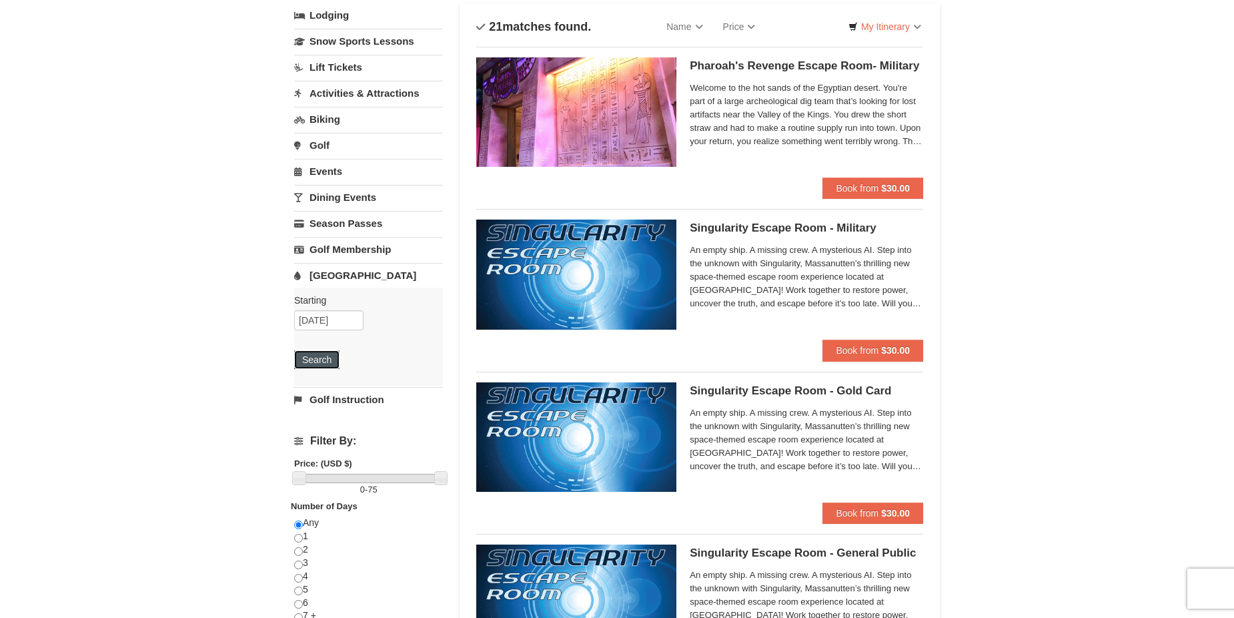
click at [321, 363] on button "Search" at bounding box center [316, 359] width 45 height 19
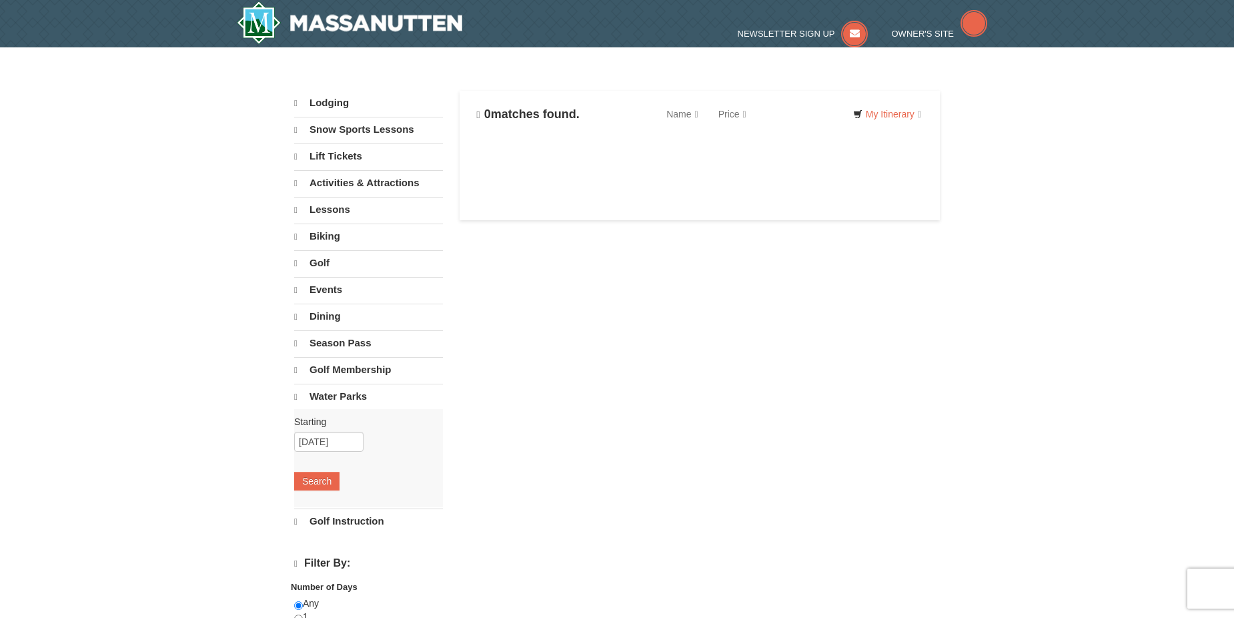
select select "9"
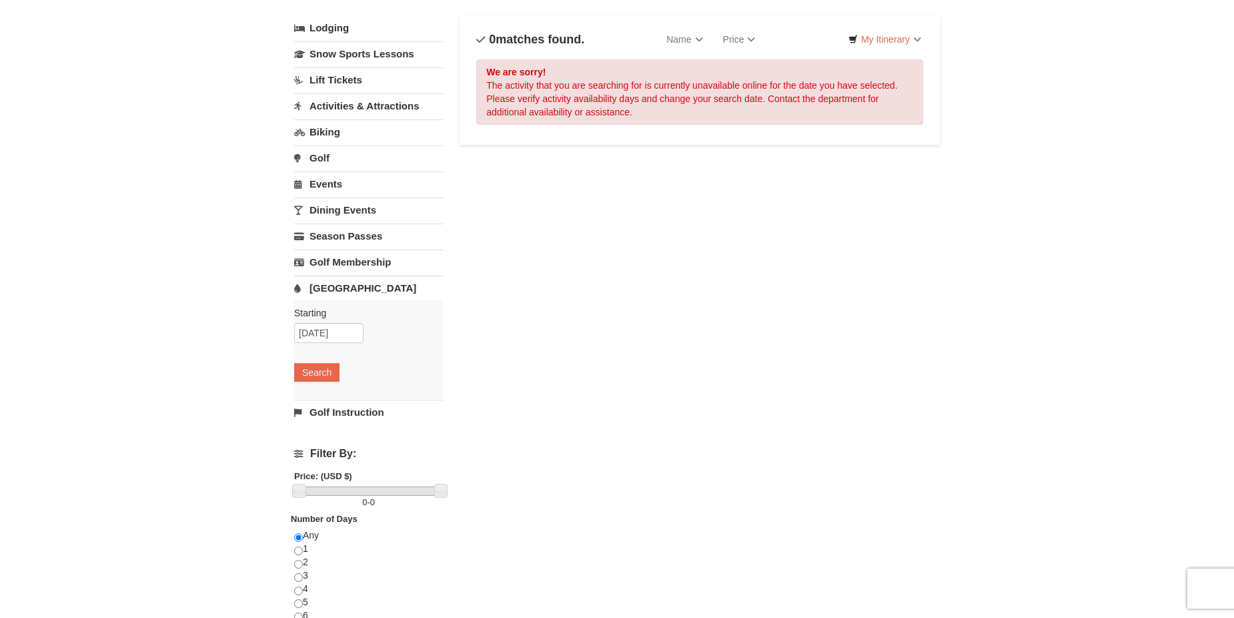
scroll to position [75, 0]
click at [322, 333] on input "09/09/2025" at bounding box center [328, 332] width 69 height 20
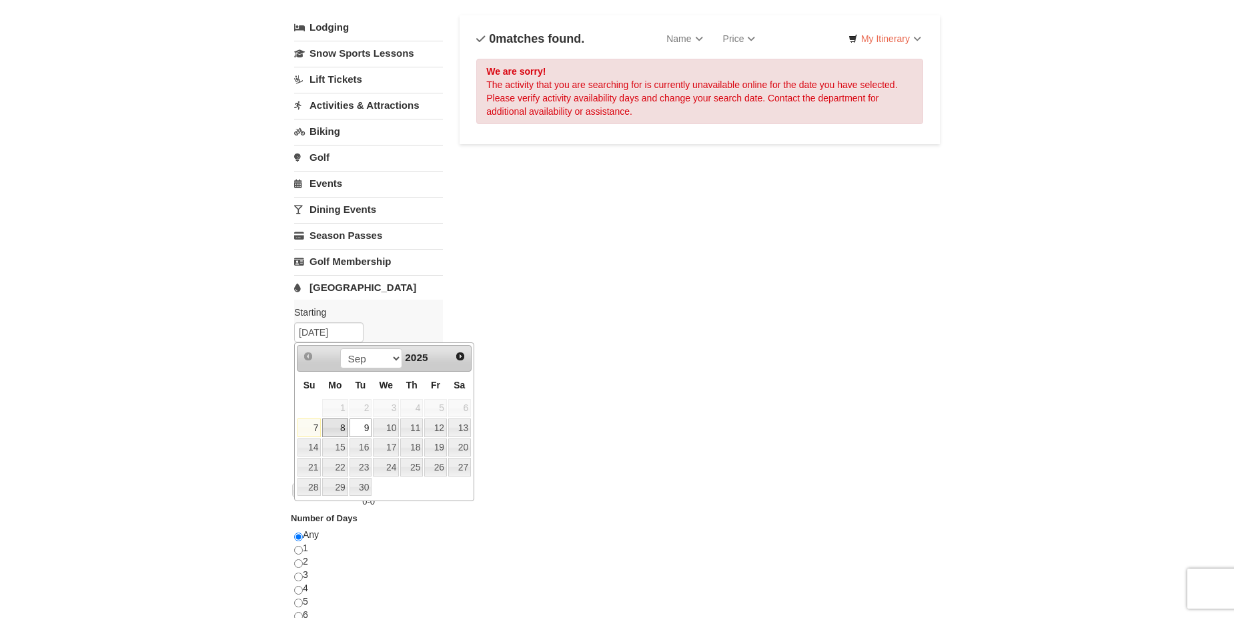
click at [347, 427] on link "8" at bounding box center [334, 427] width 25 height 19
type input "09/08/2025"
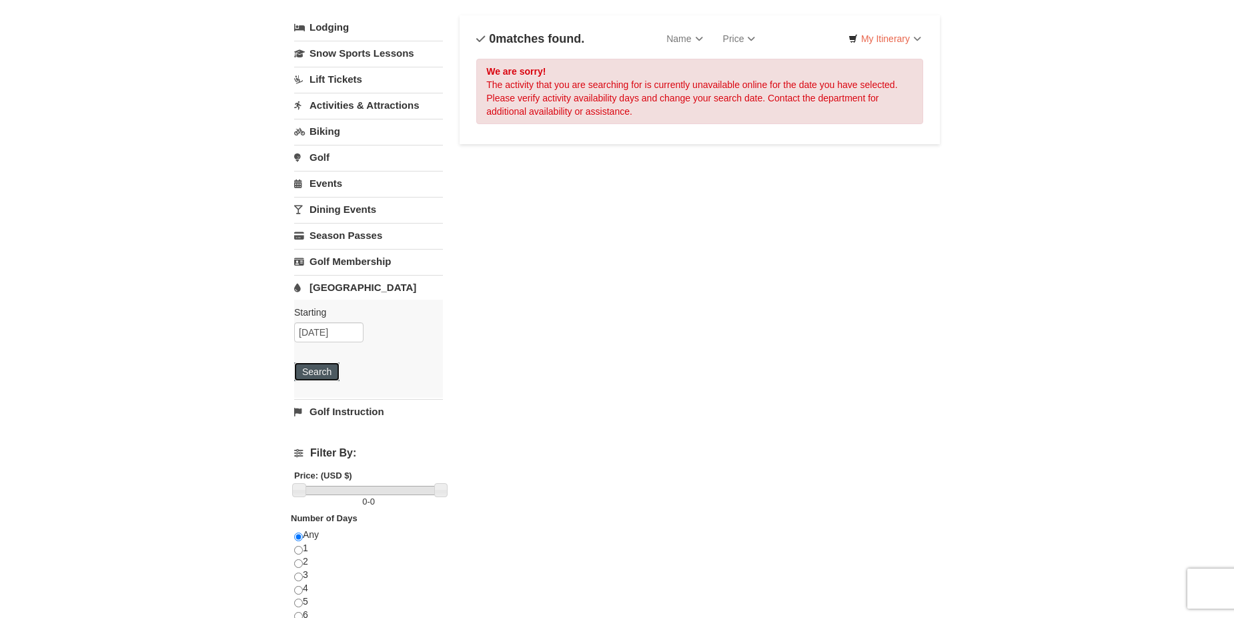
click at [330, 365] on button "Search" at bounding box center [316, 371] width 45 height 19
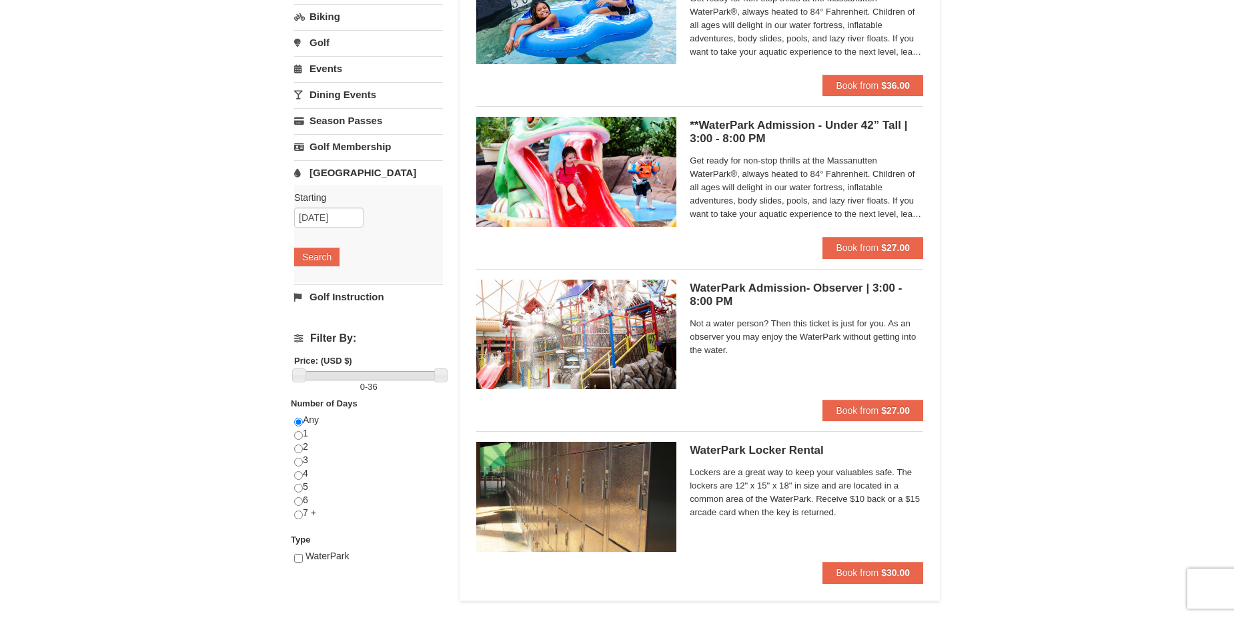
scroll to position [189, 0]
click at [318, 217] on input "09/08/2025" at bounding box center [328, 218] width 69 height 20
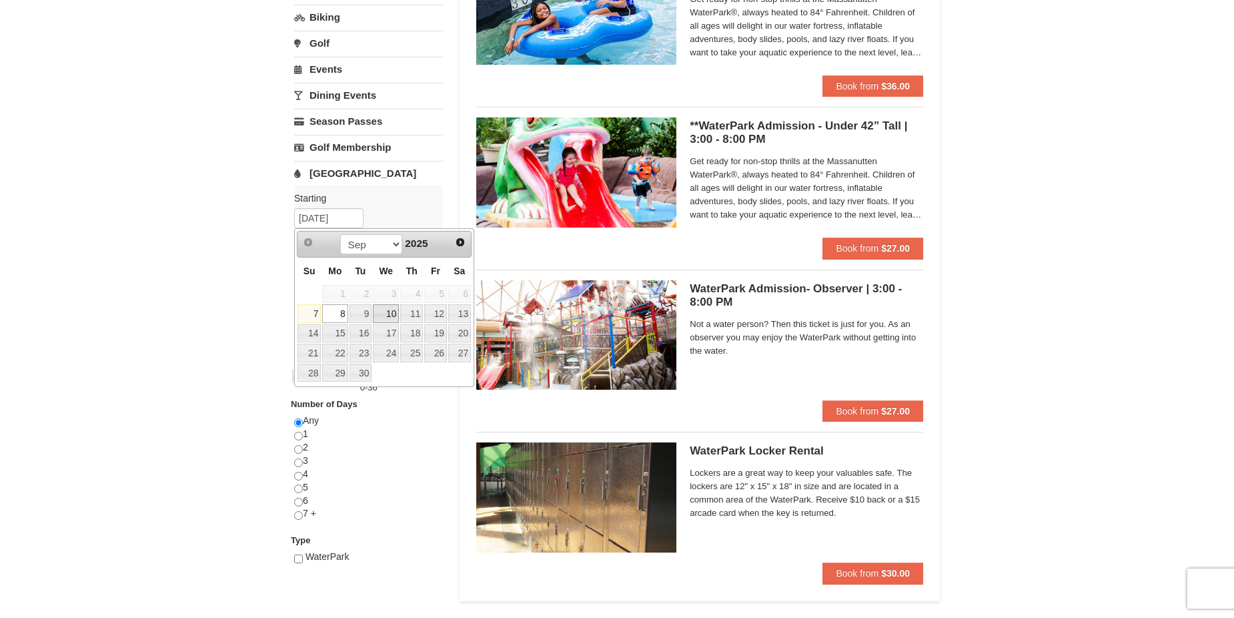
click at [387, 313] on link "10" at bounding box center [386, 313] width 26 height 19
type input "09/10/2025"
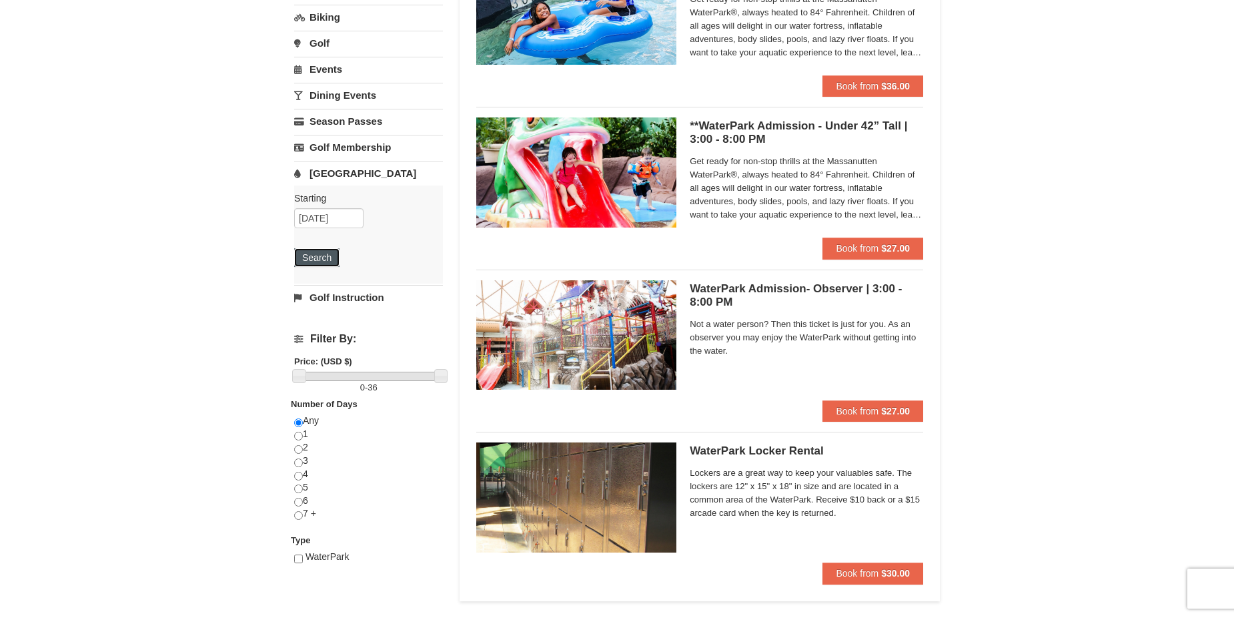
click at [320, 256] on button "Search" at bounding box center [316, 257] width 45 height 19
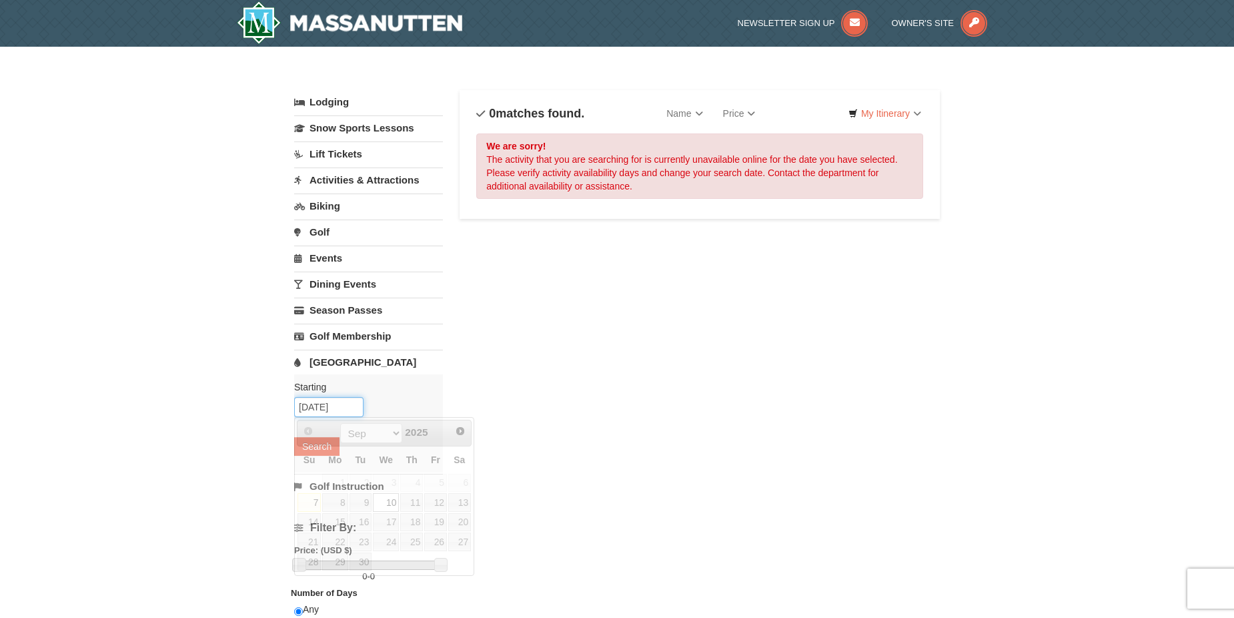
click at [339, 399] on input "09/10/2025" at bounding box center [328, 407] width 69 height 20
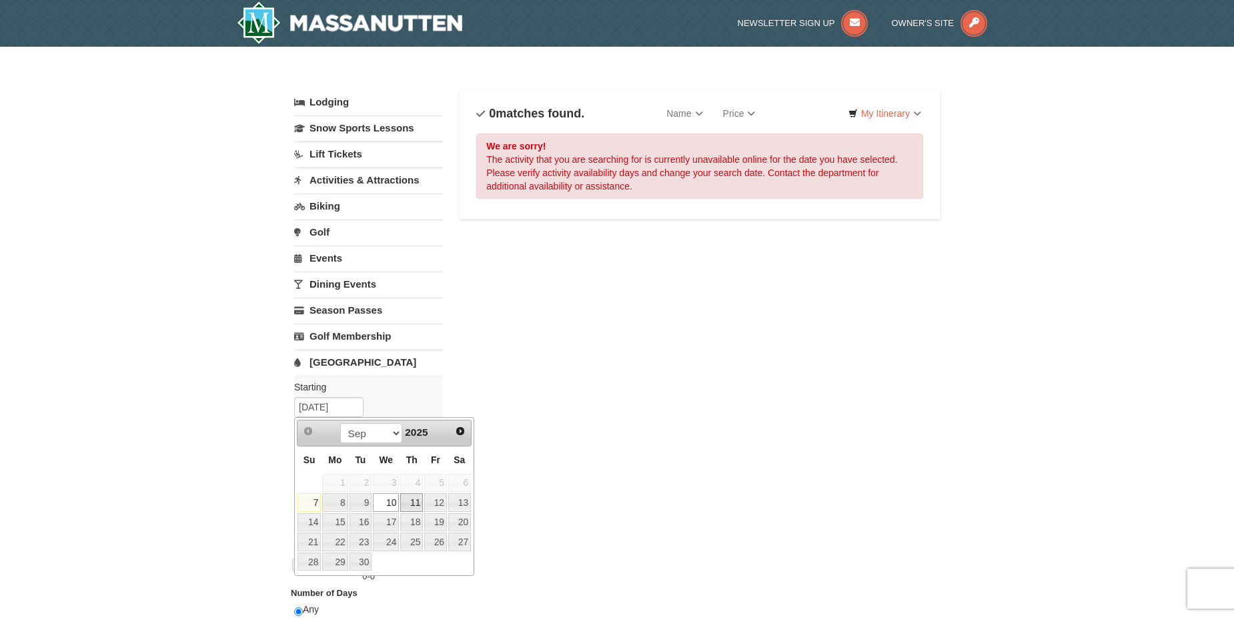
click at [413, 507] on link "11" at bounding box center [411, 502] width 23 height 19
type input "[DATE]"
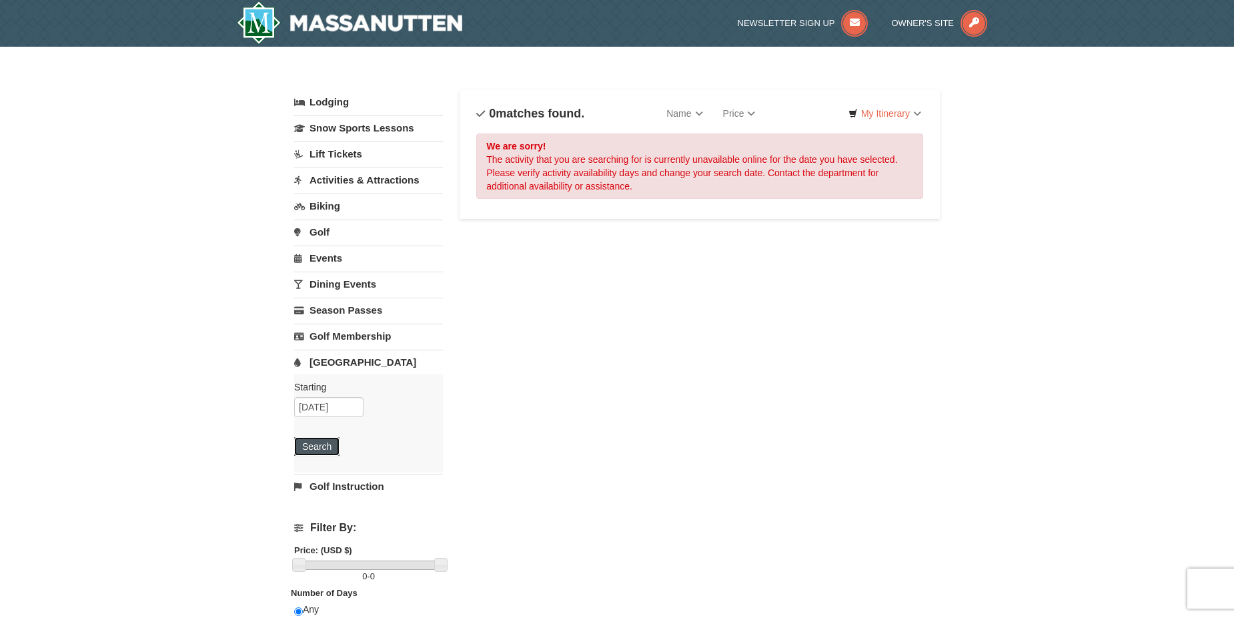
click at [315, 449] on button "Search" at bounding box center [316, 446] width 45 height 19
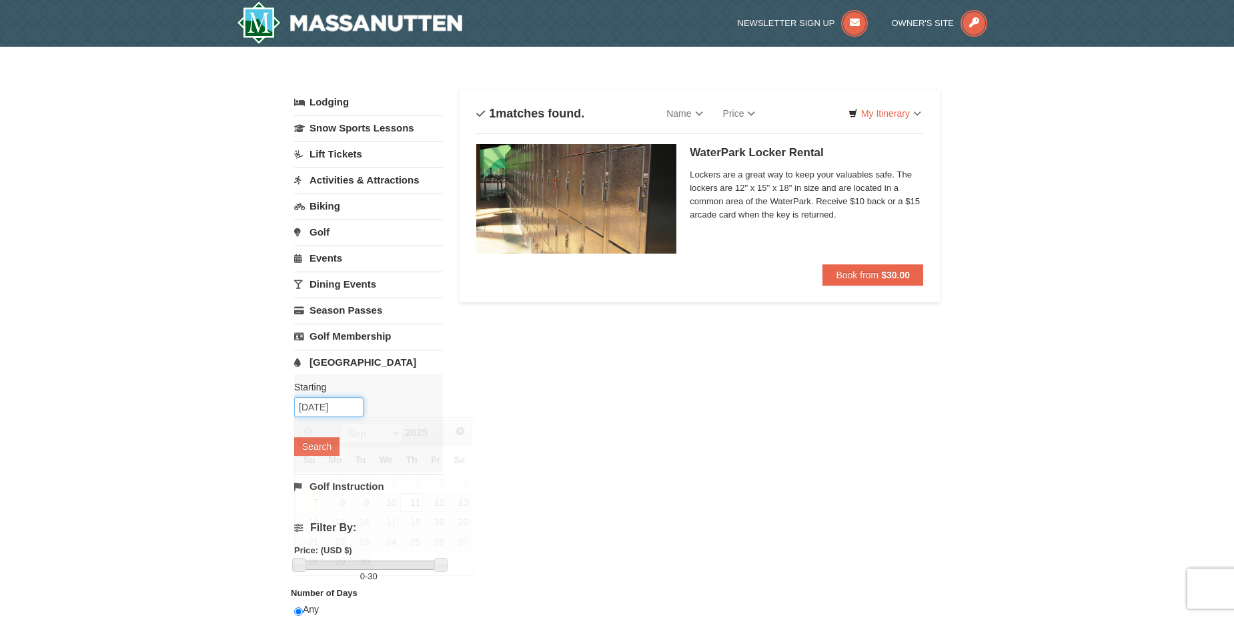
click at [338, 409] on input "09/11/2025" at bounding box center [328, 407] width 69 height 20
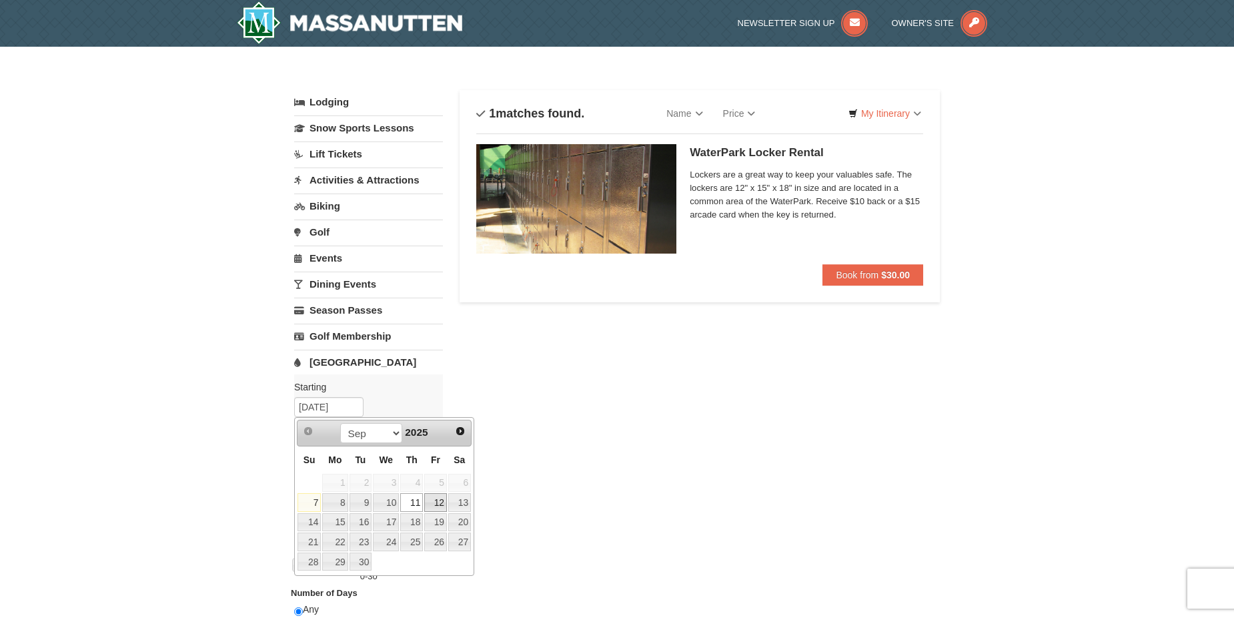
click at [441, 498] on link "12" at bounding box center [435, 502] width 23 height 19
type input "[DATE]"
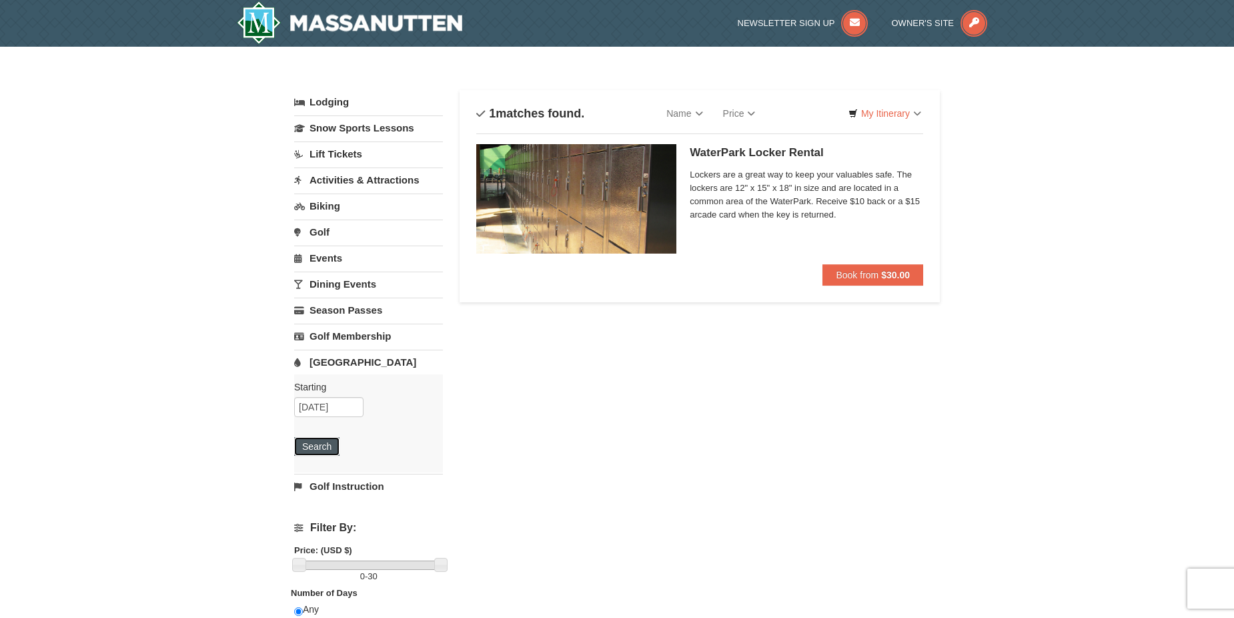
click at [313, 446] on button "Search" at bounding box center [316, 446] width 45 height 19
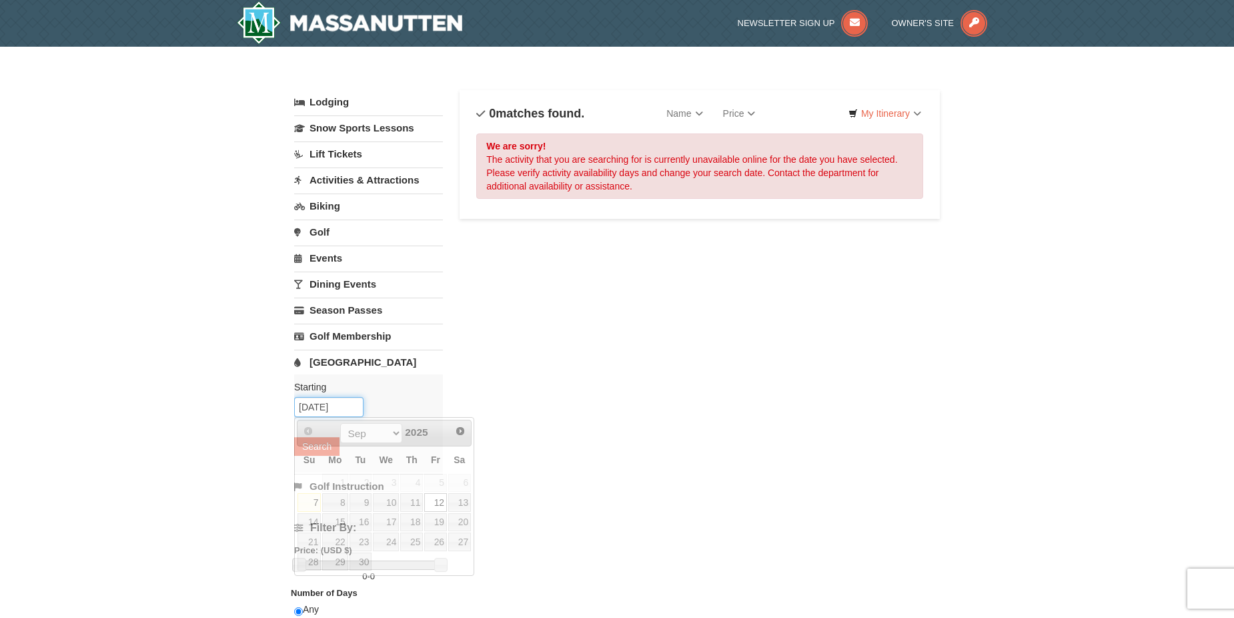
click at [325, 406] on input "[DATE]" at bounding box center [328, 407] width 69 height 20
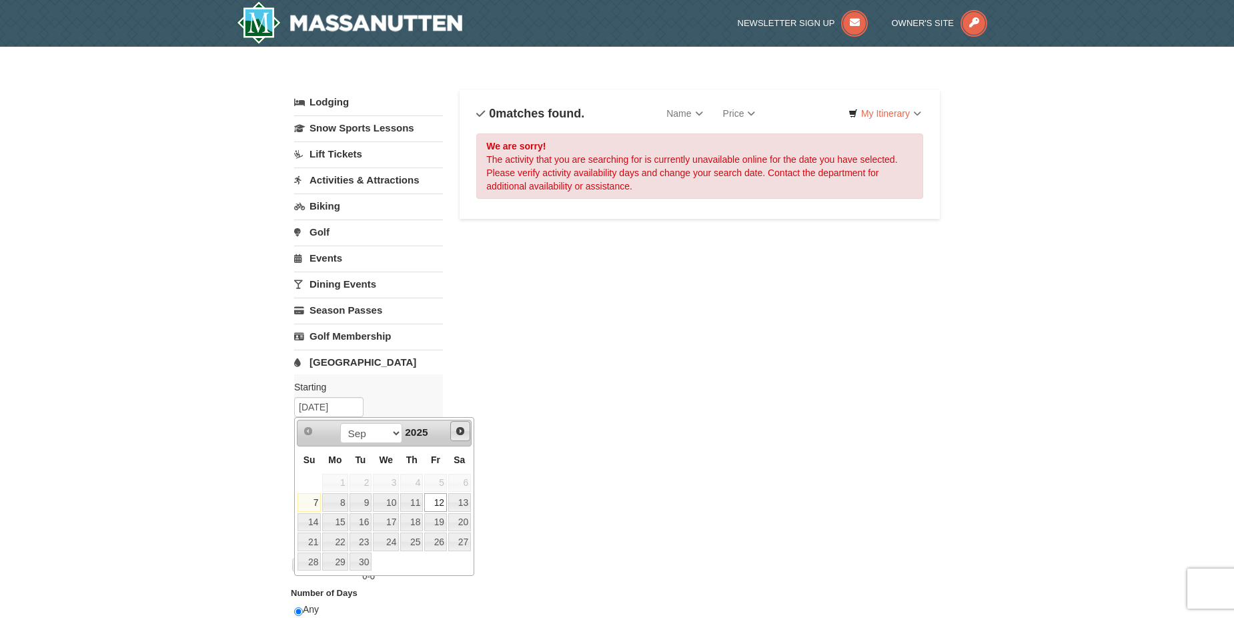
click at [462, 425] on span "Next" at bounding box center [460, 430] width 11 height 11
click at [463, 427] on span "Next" at bounding box center [460, 430] width 11 height 11
click at [526, 415] on div "Lodging Arrival Please format dates MM/DD/YYYY Please format dates MM/DD/YYYY […" at bounding box center [617, 433] width 646 height 686
